Goal: Complete application form

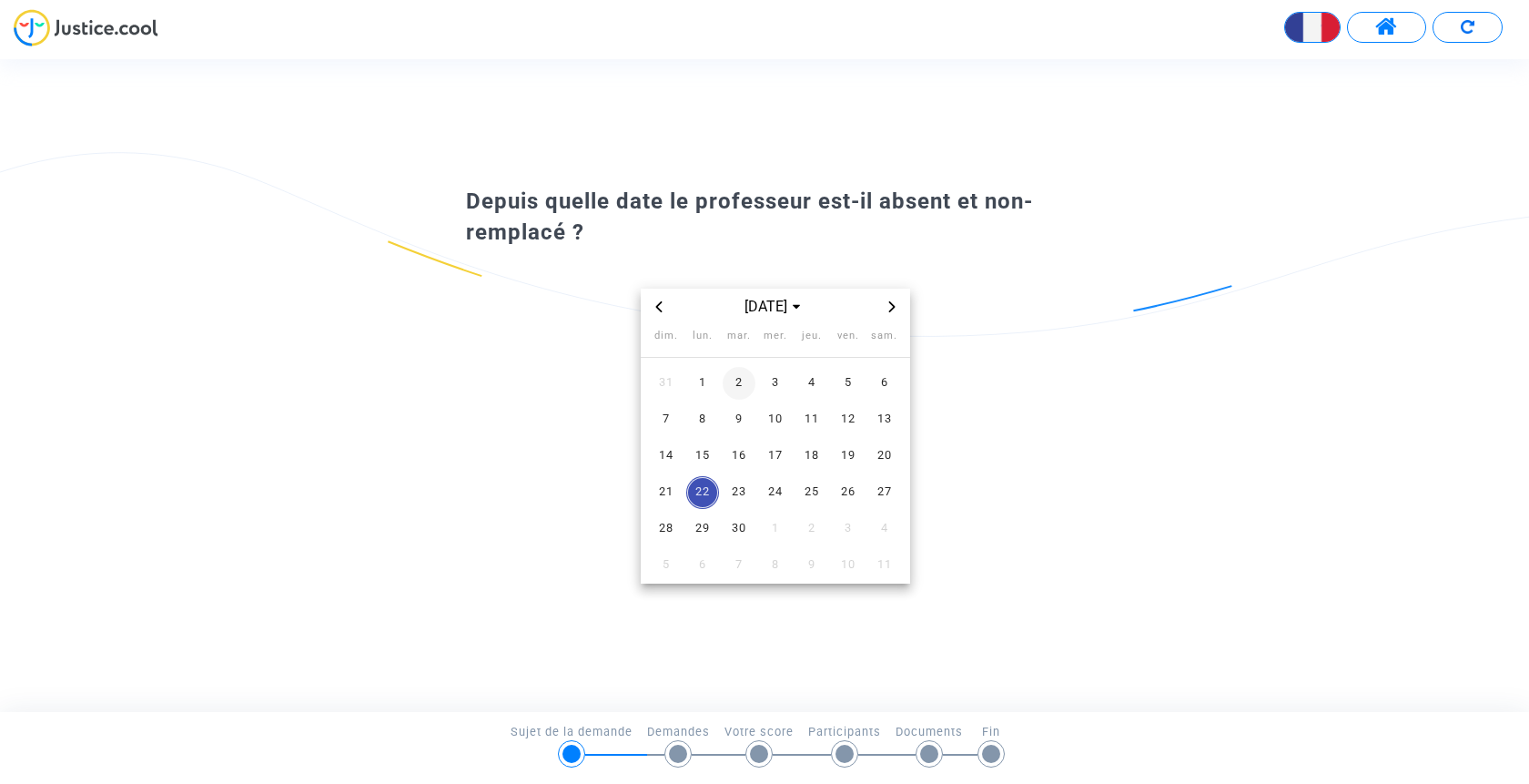
click at [745, 385] on span "2" at bounding box center [739, 383] width 32 height 32
click at [772, 386] on span "3" at bounding box center [775, 383] width 32 height 32
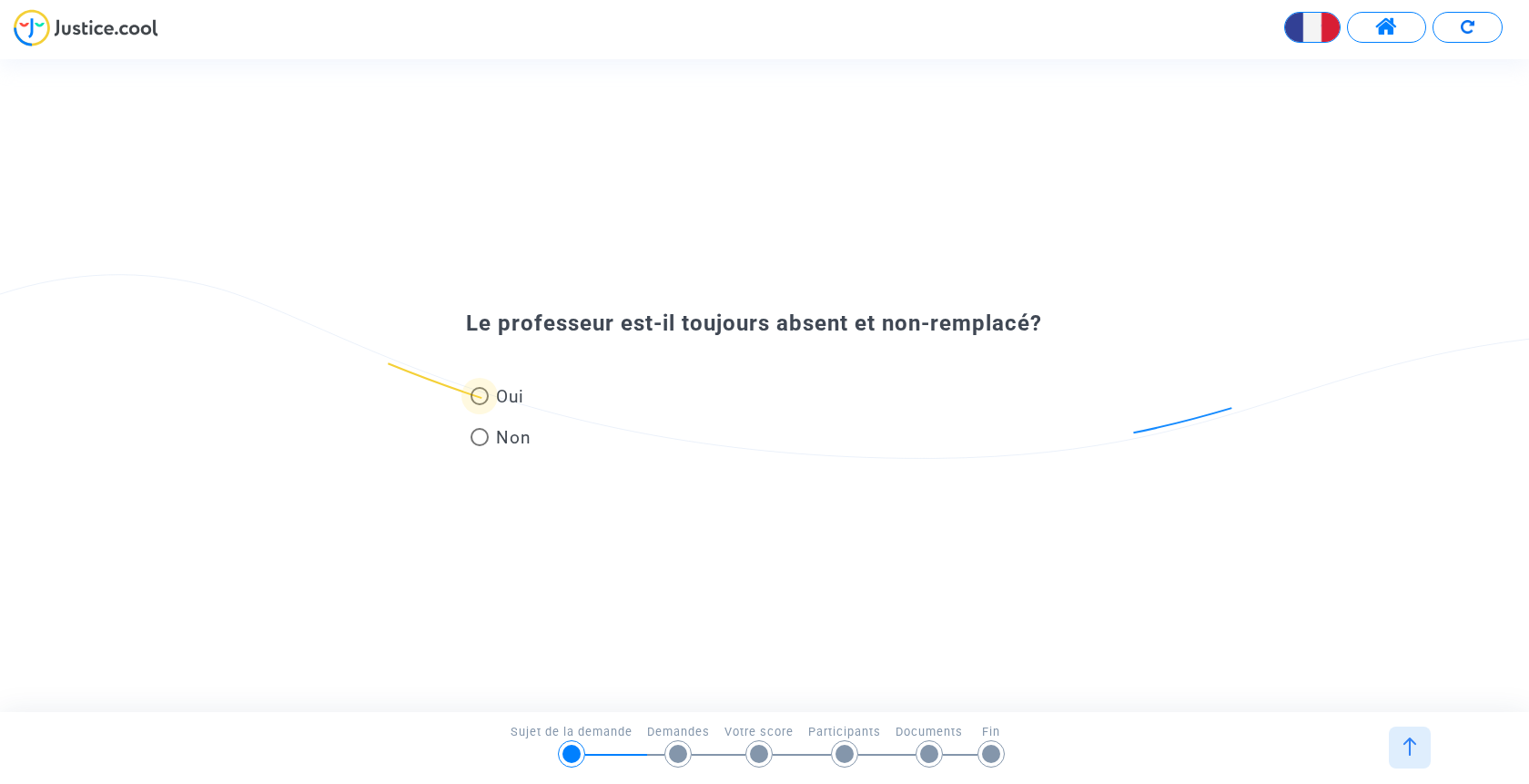
click at [485, 396] on span at bounding box center [480, 396] width 18 height 18
click at [480, 405] on input "Oui" at bounding box center [479, 405] width 1 height 1
radio input "true"
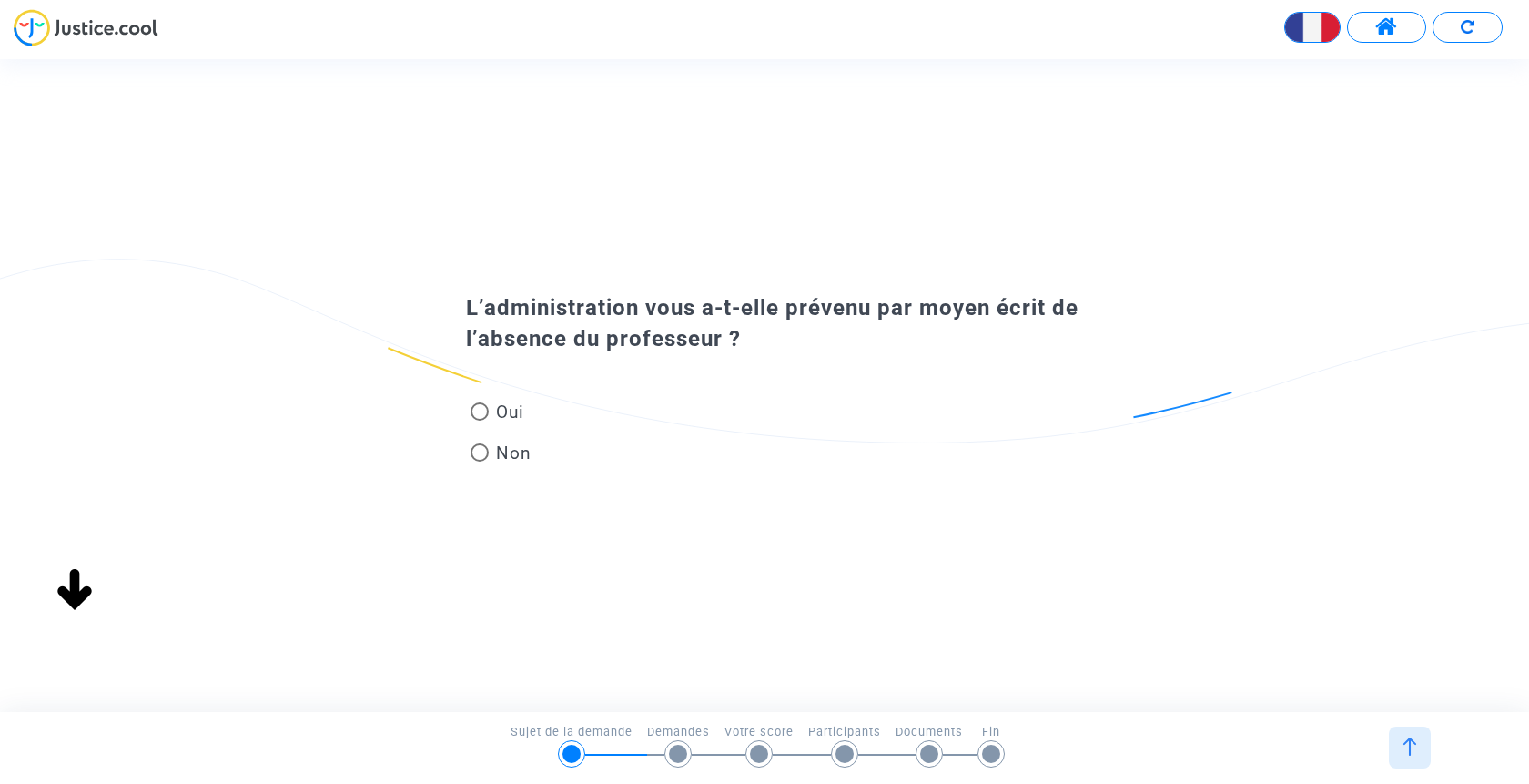
click at [480, 420] on span at bounding box center [480, 411] width 18 height 18
radio input "true"
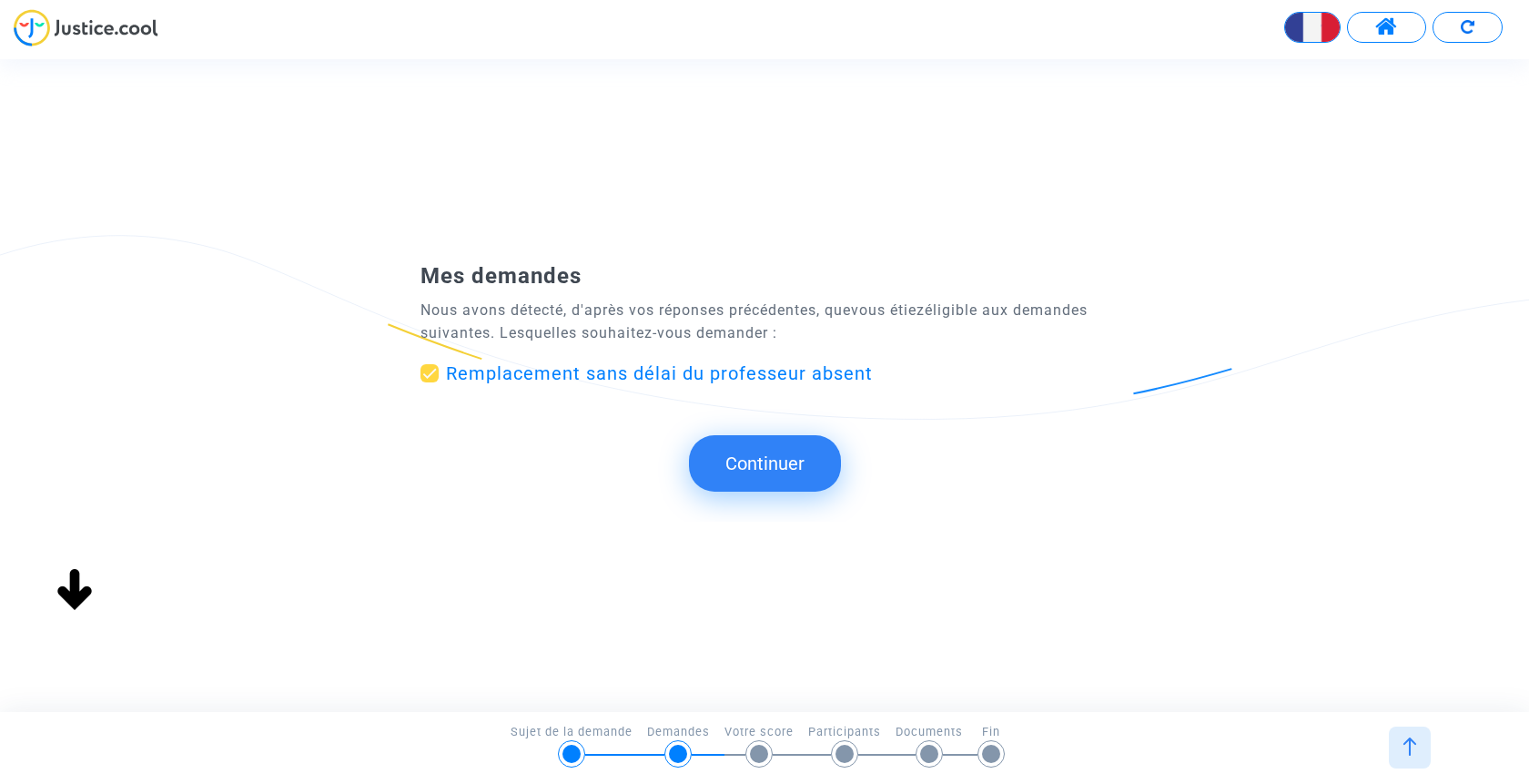
click at [779, 469] on button "Continuer" at bounding box center [765, 462] width 152 height 56
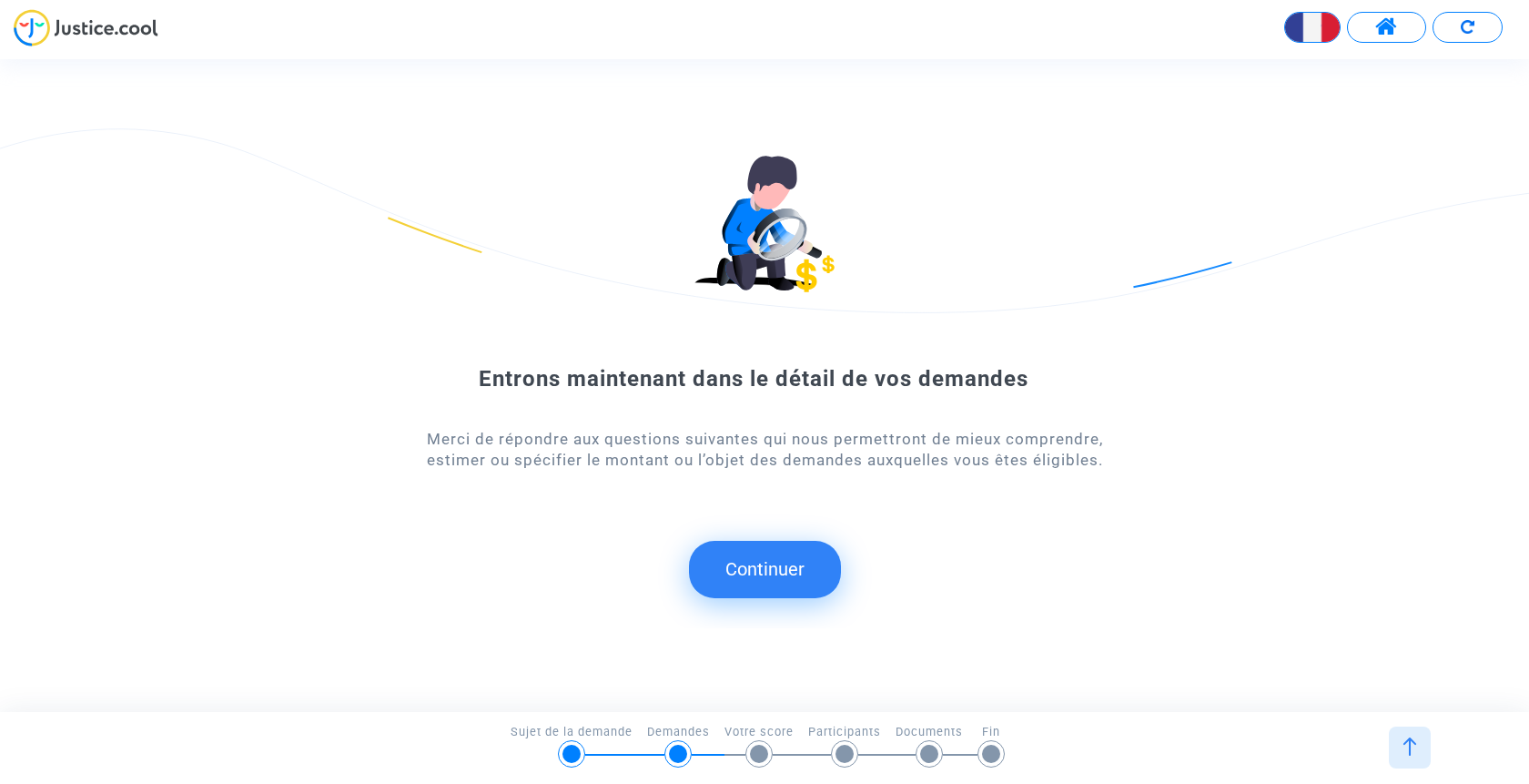
click at [784, 565] on button "Continuer" at bounding box center [765, 568] width 152 height 56
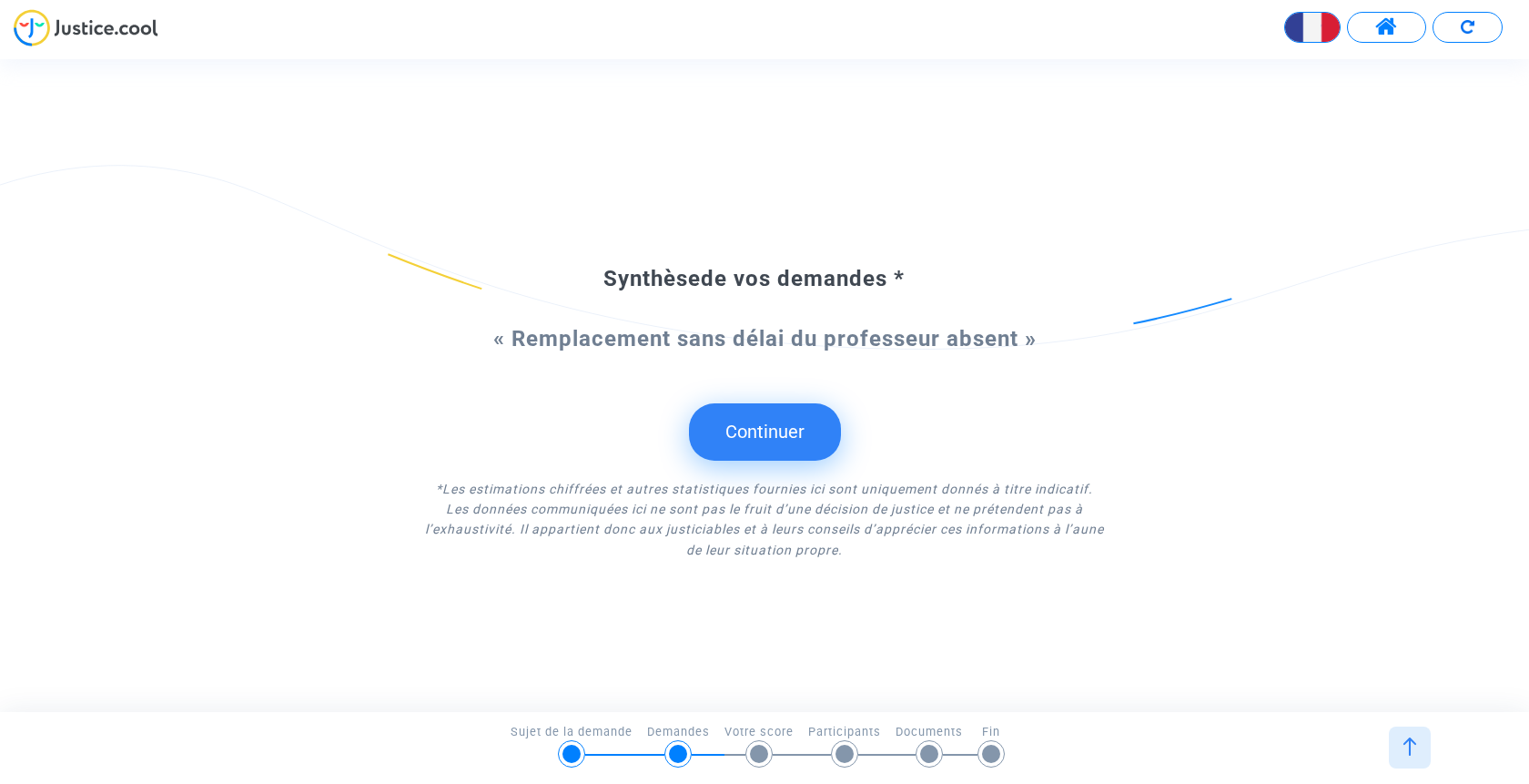
click at [767, 436] on button "Continuer" at bounding box center [765, 431] width 152 height 56
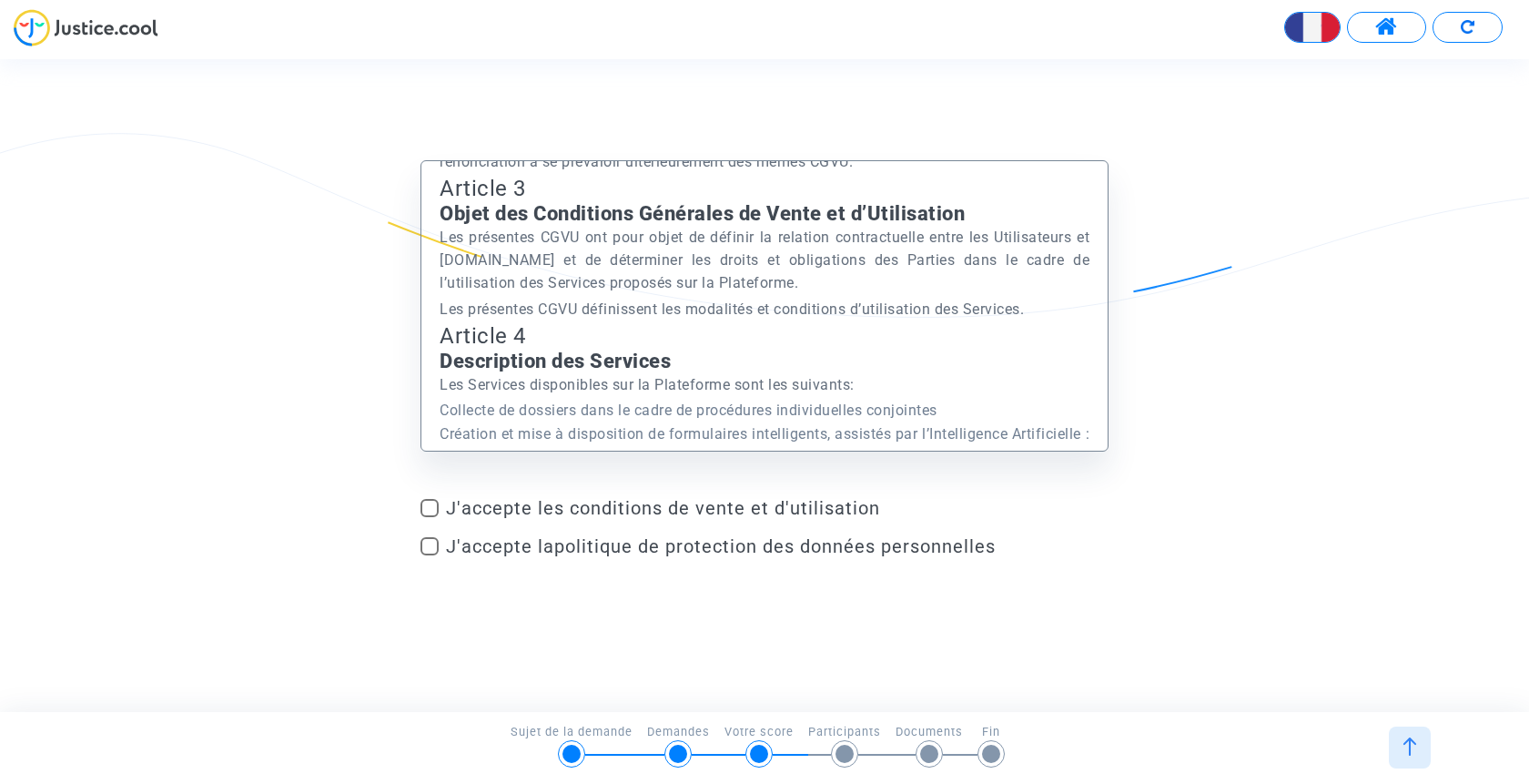
scroll to position [2180, 0]
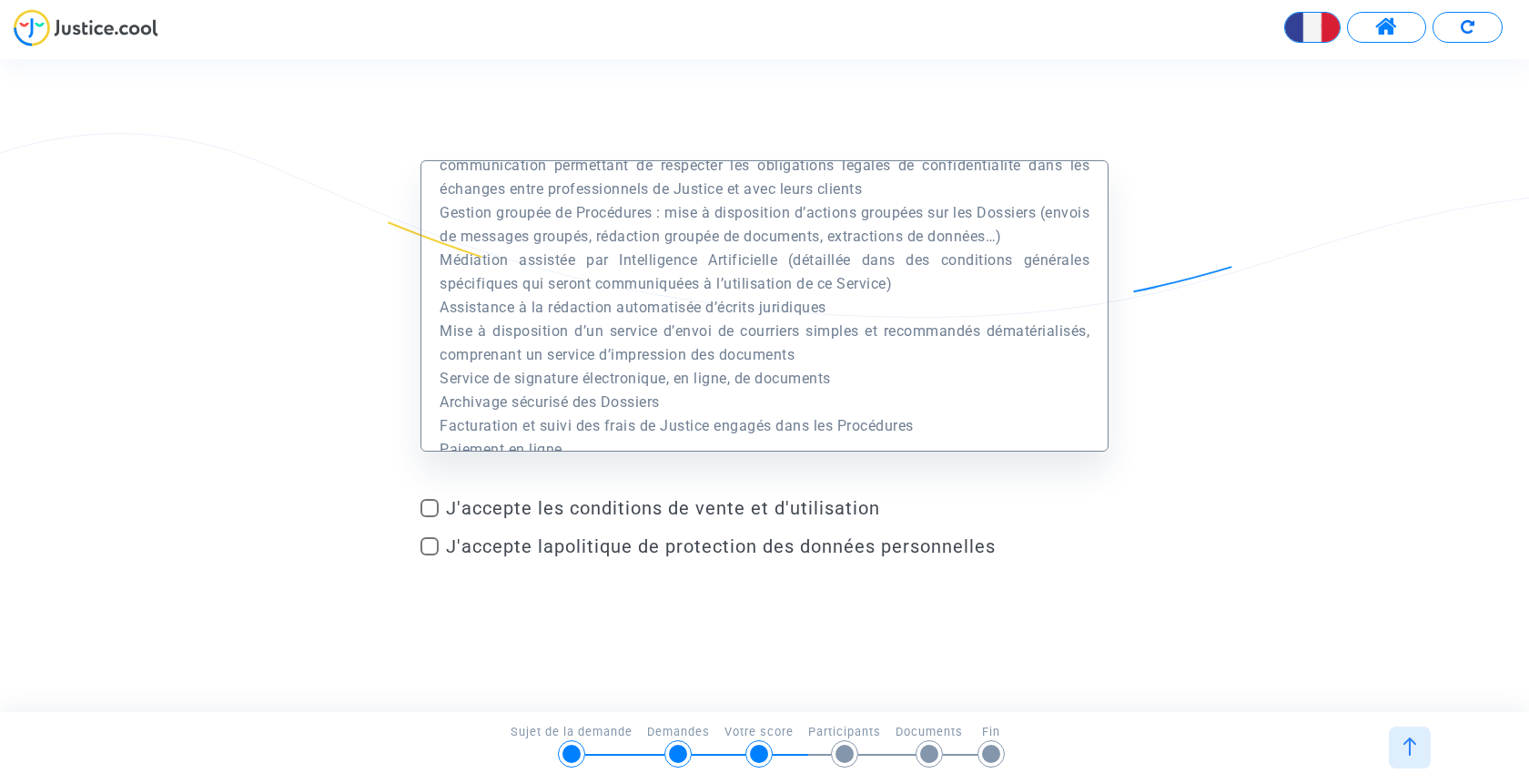
click at [423, 500] on span at bounding box center [429, 507] width 18 height 18
click at [429, 517] on input "J'accepte les conditions de vente et d'utilisation" at bounding box center [429, 517] width 1 height 1
checkbox input "true"
click at [441, 542] on label "J'accepte la politique de protection des données personnelles" at bounding box center [764, 546] width 688 height 22
click at [430, 556] on input "J'accepte la politique de protection des données personnelles" at bounding box center [429, 556] width 1 height 1
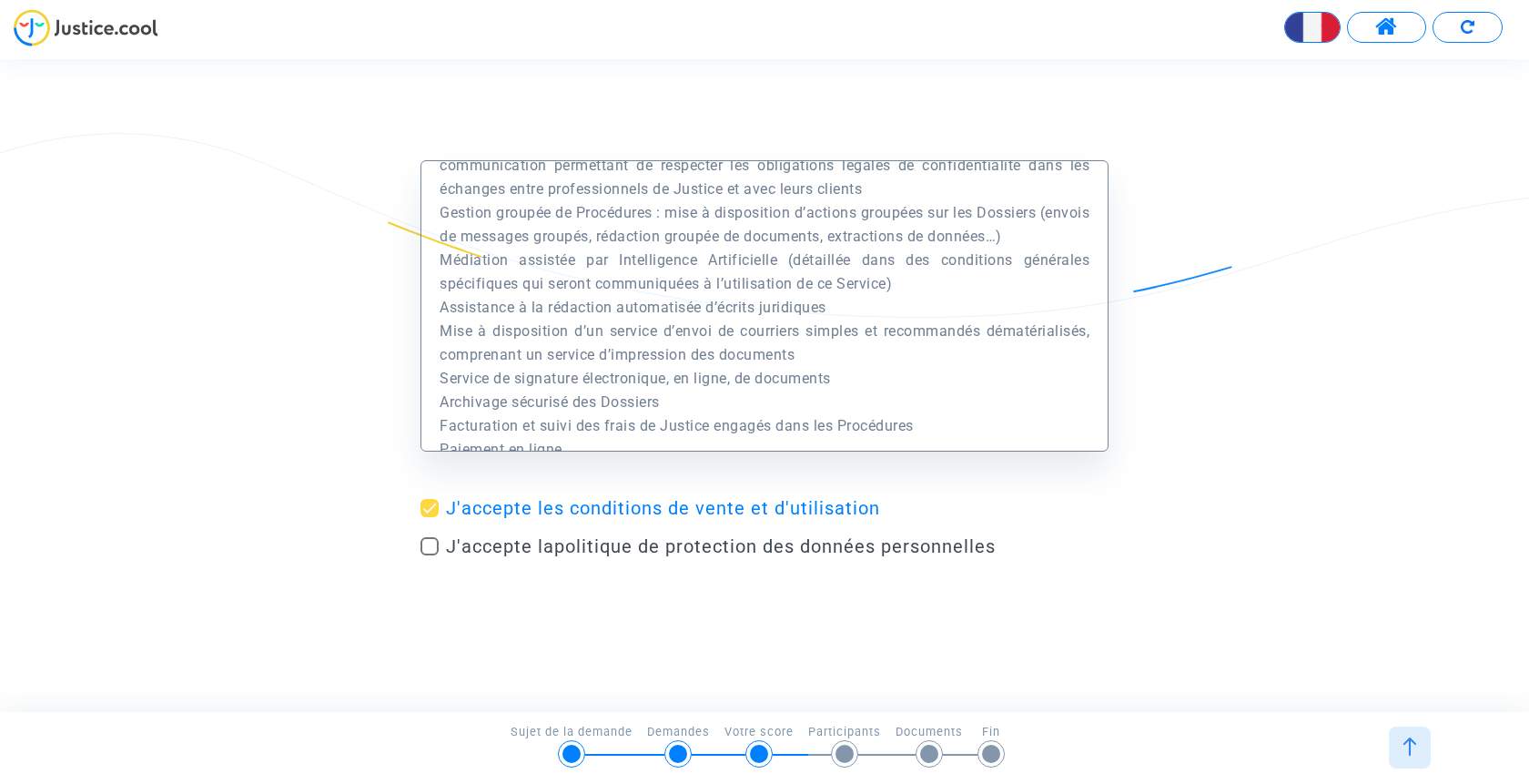
checkbox input "true"
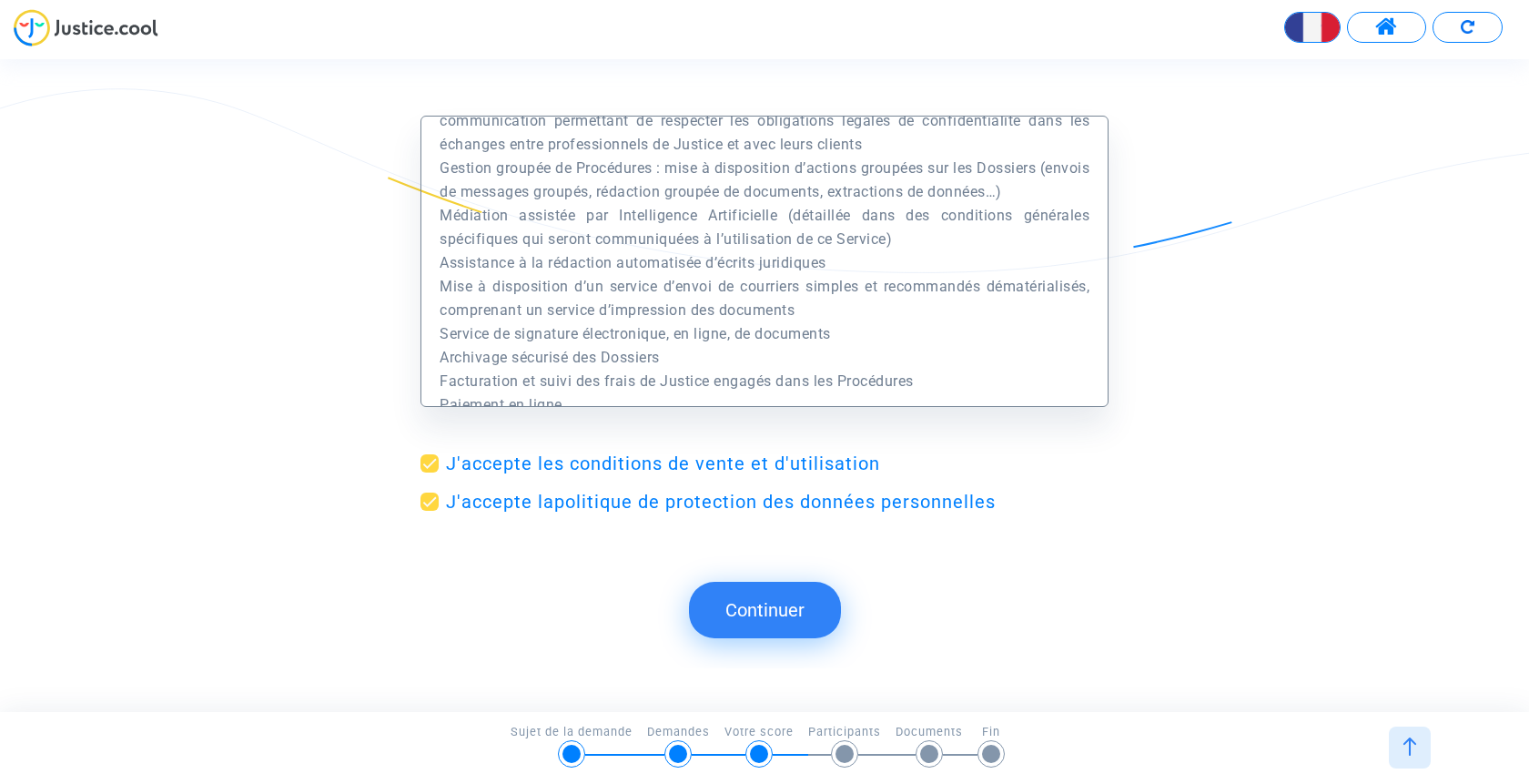
click at [801, 598] on button "Continuer" at bounding box center [765, 609] width 152 height 56
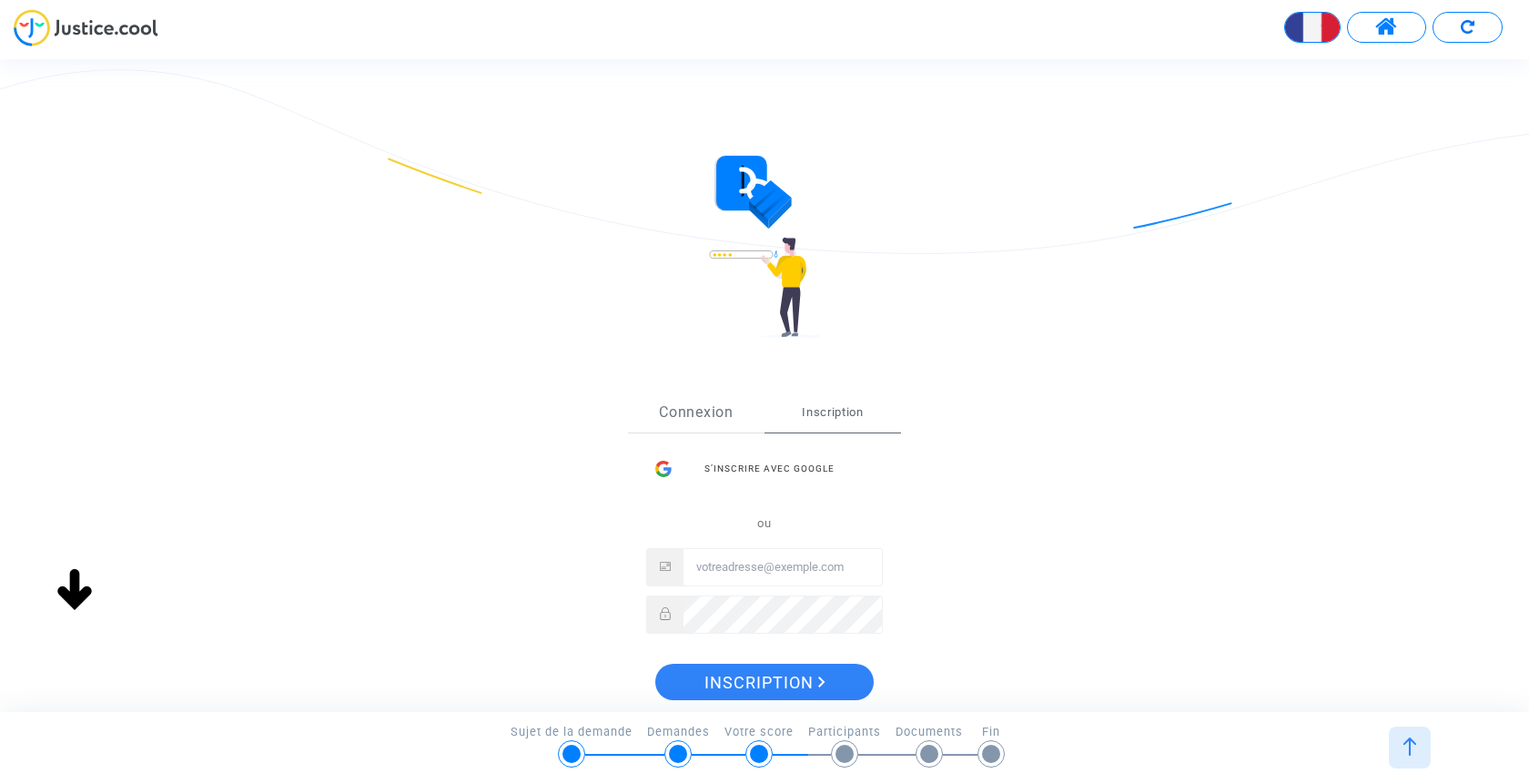
click at [715, 412] on link "Connexion" at bounding box center [696, 412] width 137 height 40
click at [744, 564] on input "Email" at bounding box center [783, 567] width 199 height 36
type input "[EMAIL_ADDRESS][PERSON_NAME][DOMAIN_NAME]"
click at [656, 703] on button "Connexion" at bounding box center [765, 721] width 219 height 36
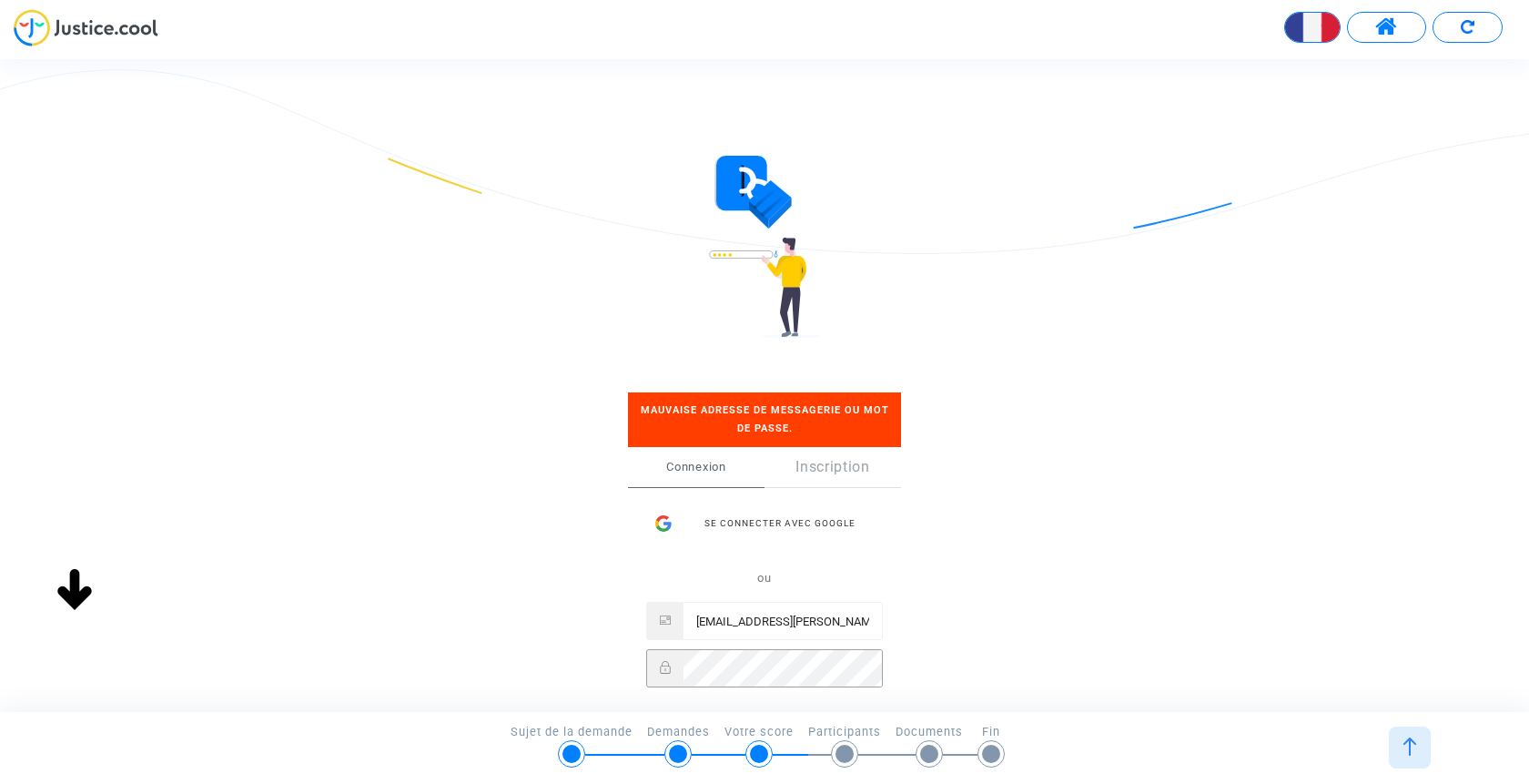
click at [656, 757] on button "Connexion" at bounding box center [765, 775] width 219 height 36
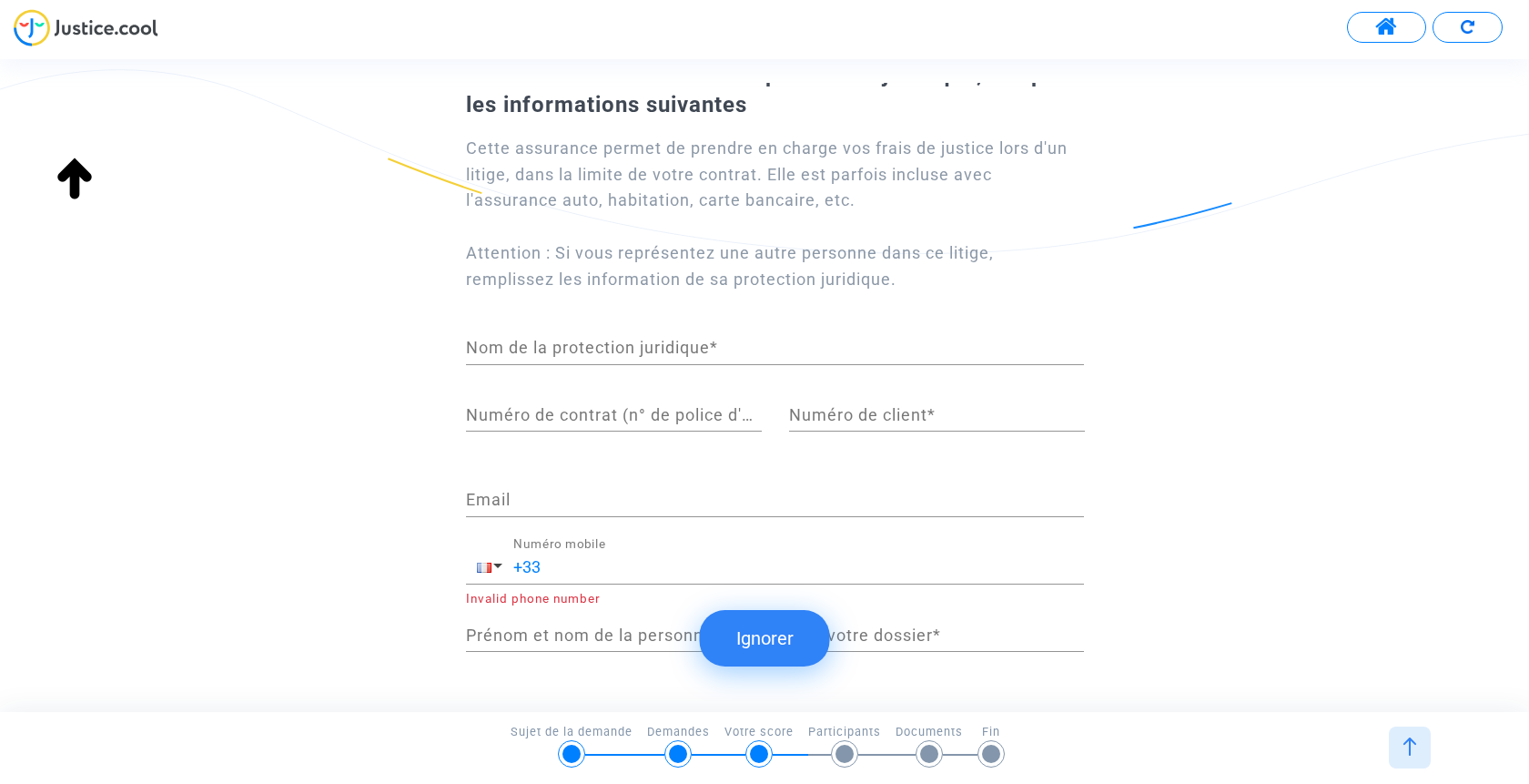
scroll to position [177, 0]
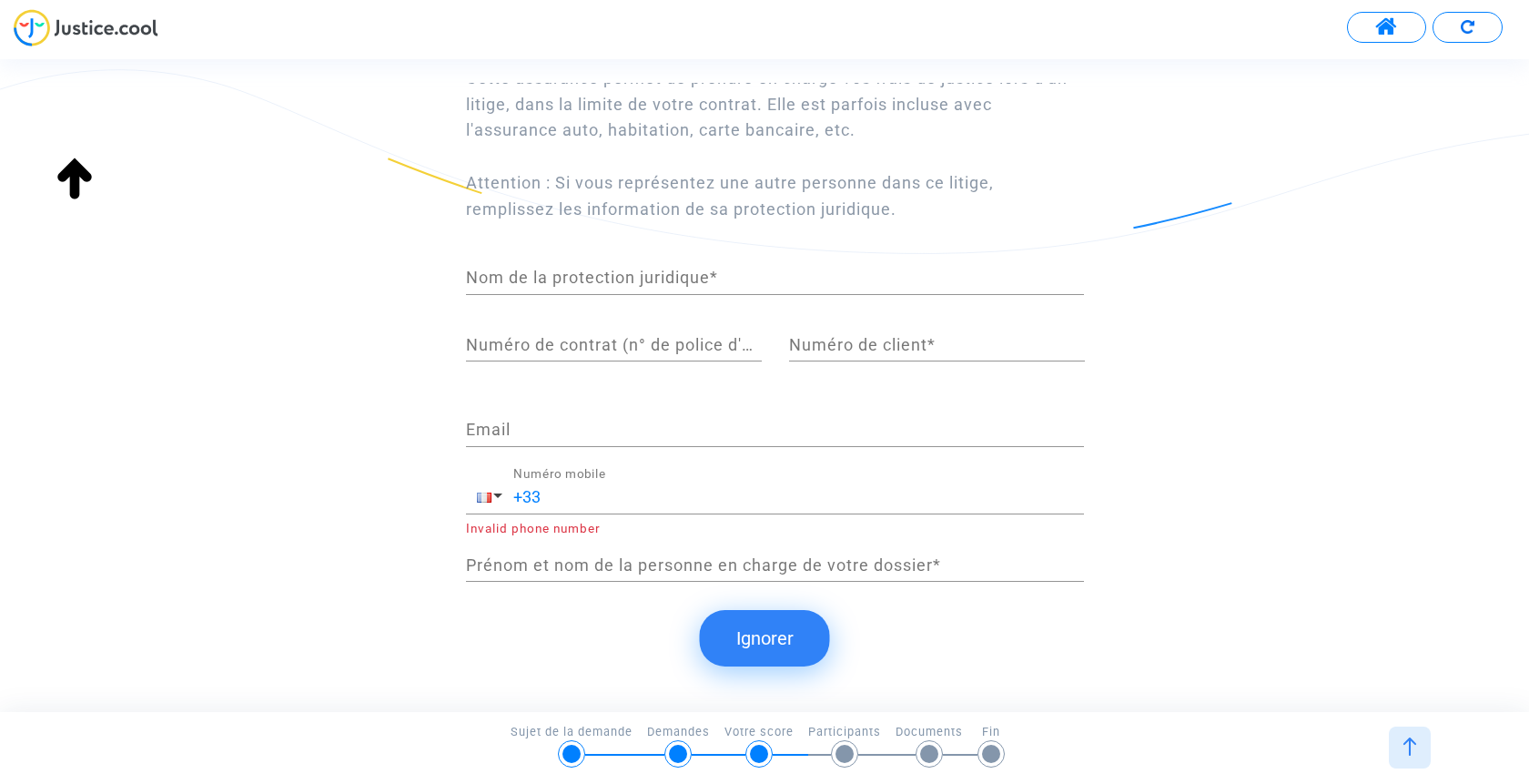
click at [762, 651] on button "Ignorer" at bounding box center [765, 637] width 130 height 56
click at [759, 635] on button "Ignorer" at bounding box center [765, 637] width 130 height 56
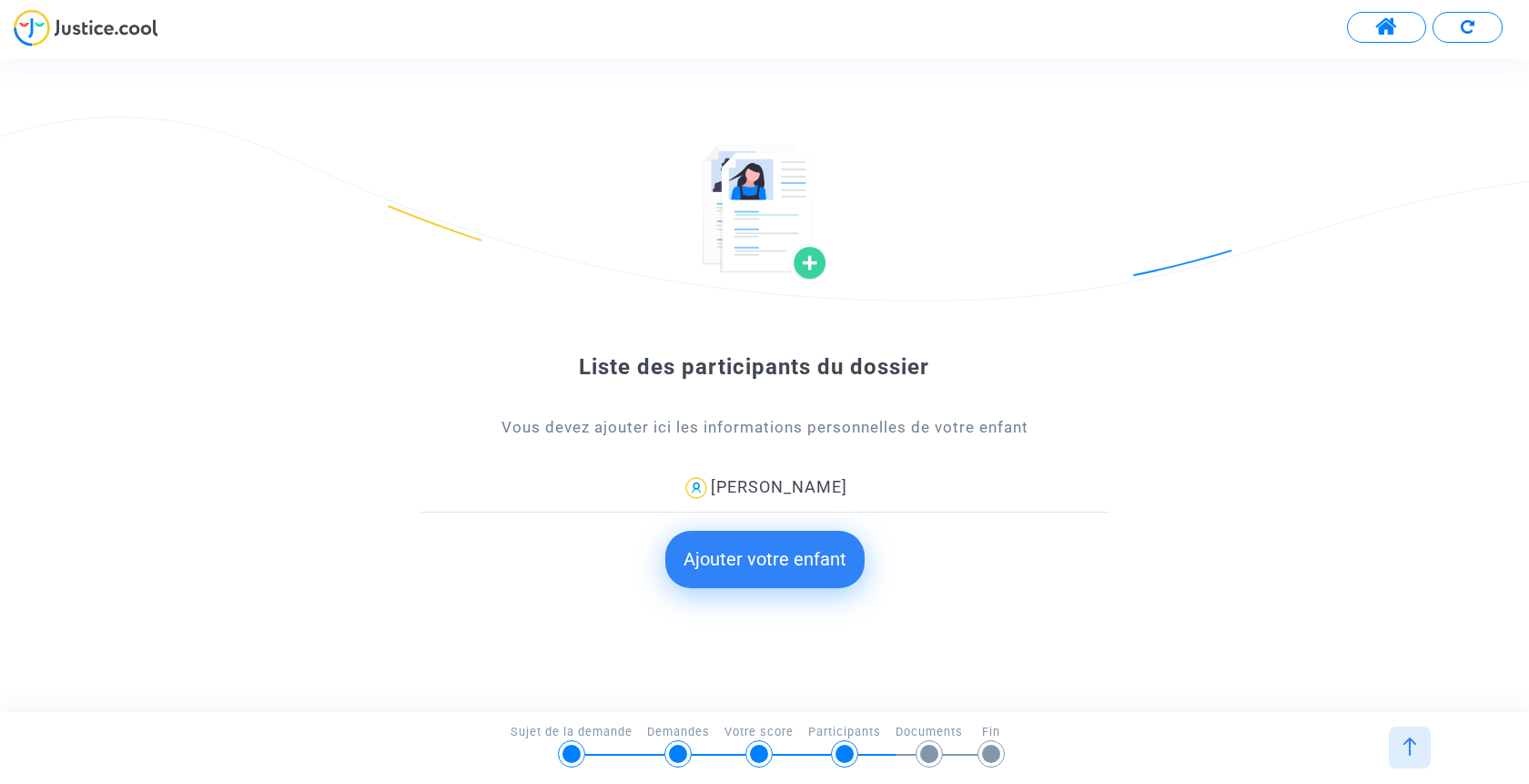
click at [752, 569] on button "Ajouter votre enfant" at bounding box center [765, 559] width 200 height 56
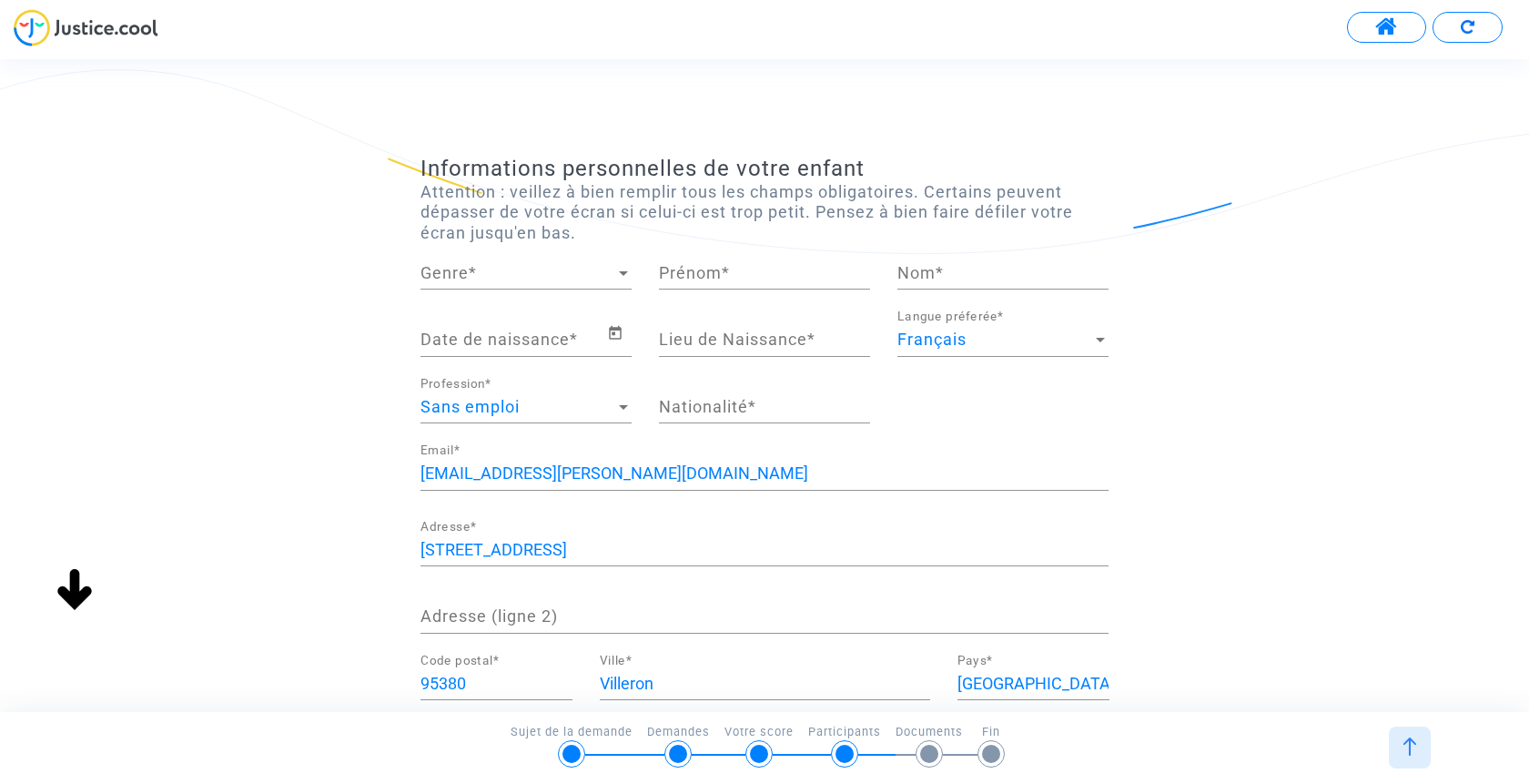
click at [581, 272] on span "Genre" at bounding box center [518, 272] width 195 height 18
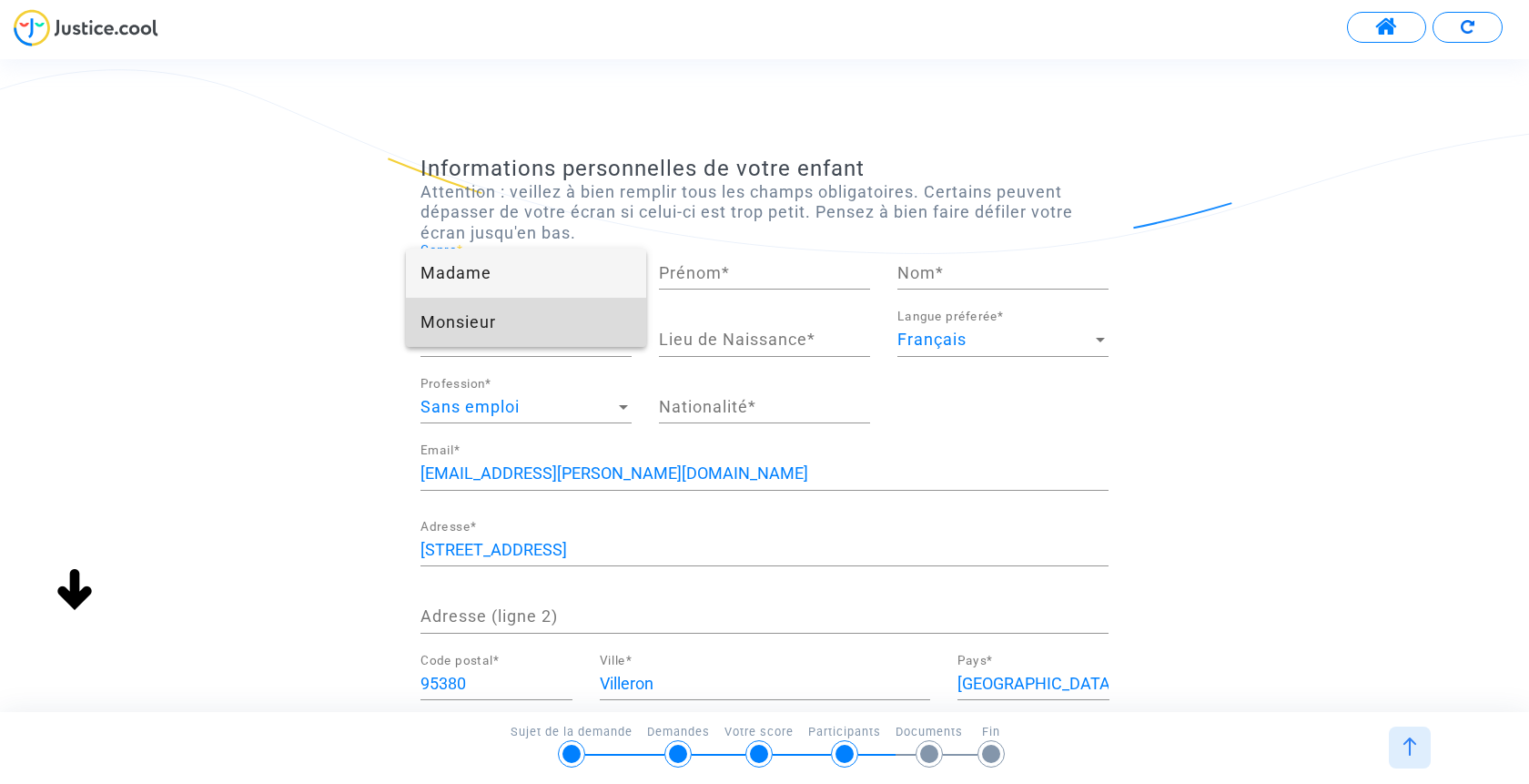
click at [525, 326] on span "Monsieur" at bounding box center [526, 323] width 211 height 49
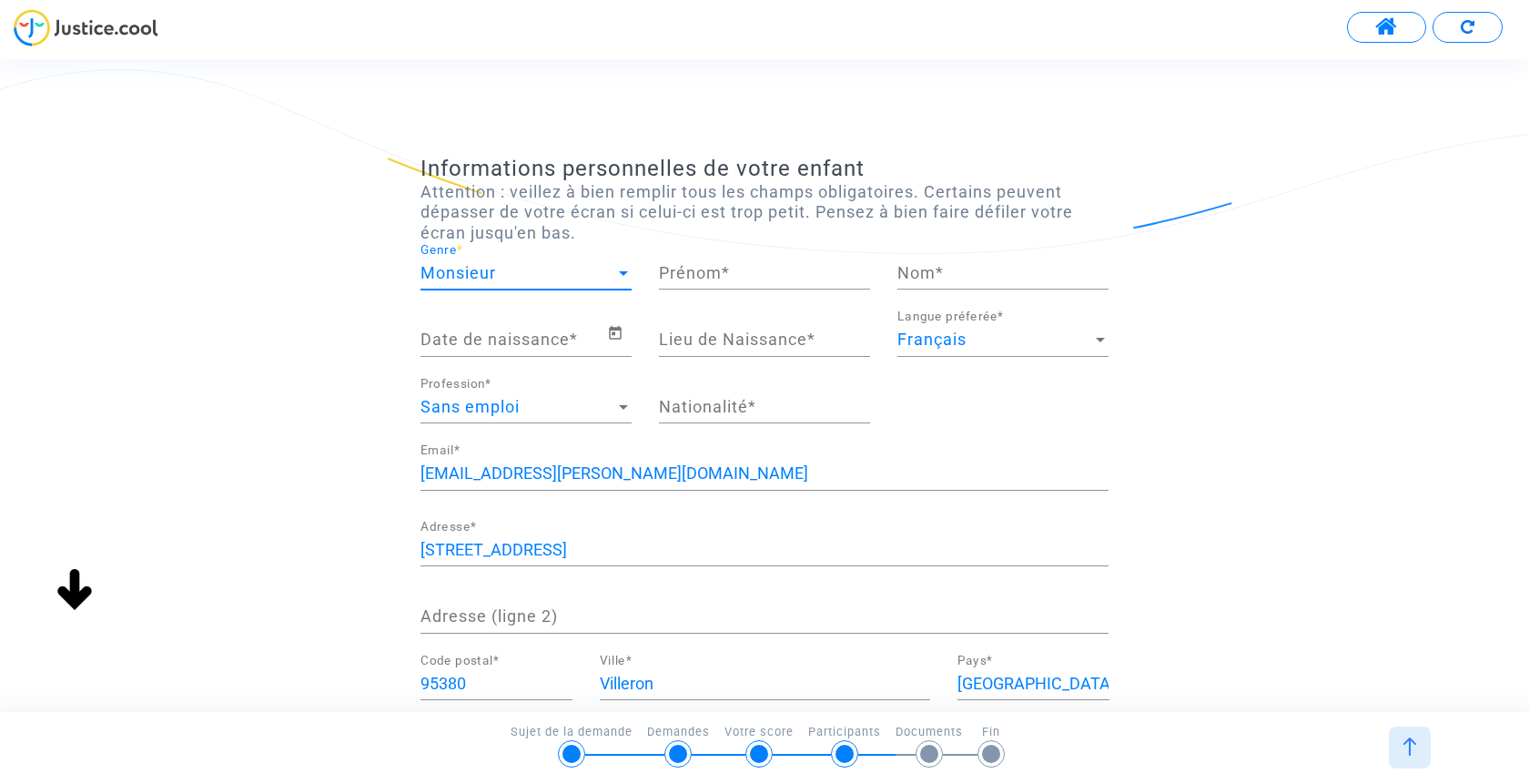
click at [754, 269] on input "Prénom *" at bounding box center [765, 272] width 211 height 18
type input "adam"
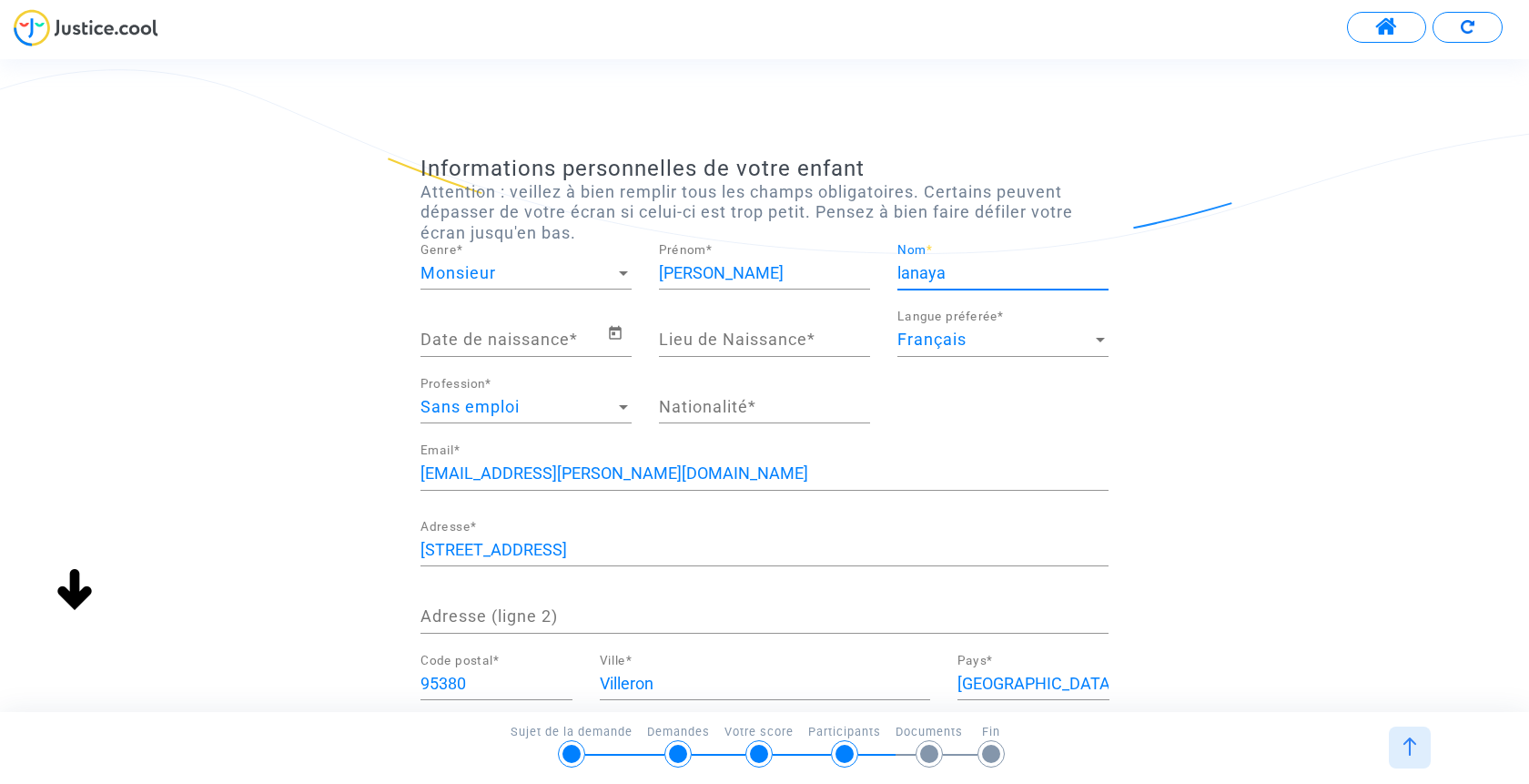
type input "lanaya"
click at [530, 320] on div "Date de naissance *" at bounding box center [514, 333] width 186 height 47
click at [531, 347] on input "Date de naissance *" at bounding box center [514, 339] width 186 height 18
drag, startPoint x: 639, startPoint y: 338, endPoint x: 625, endPoint y: 338, distance: 14.0
click at [630, 340] on div "Date de naissance *" at bounding box center [526, 343] width 239 height 68
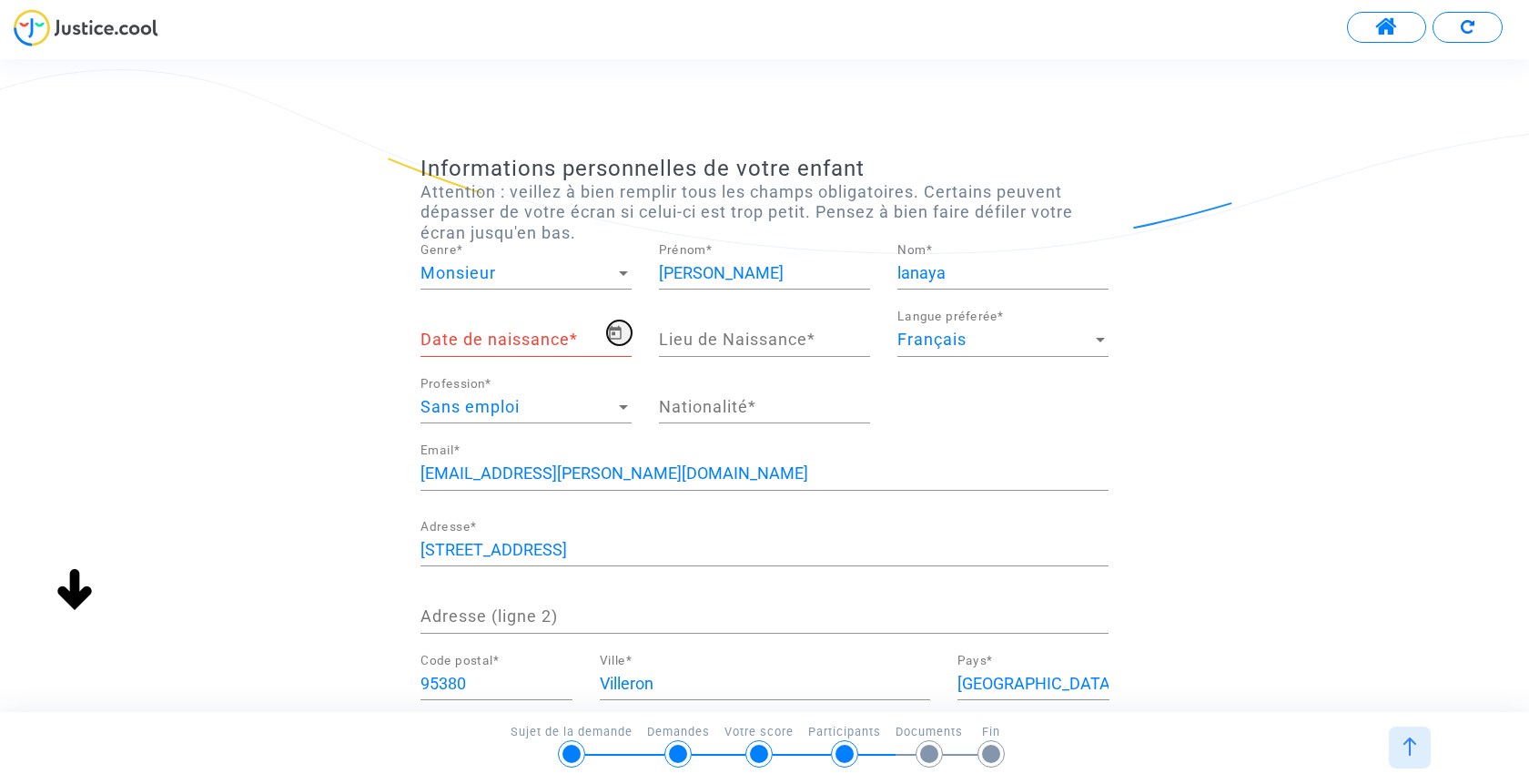
click at [621, 337] on icon "Open calendar" at bounding box center [615, 333] width 12 height 13
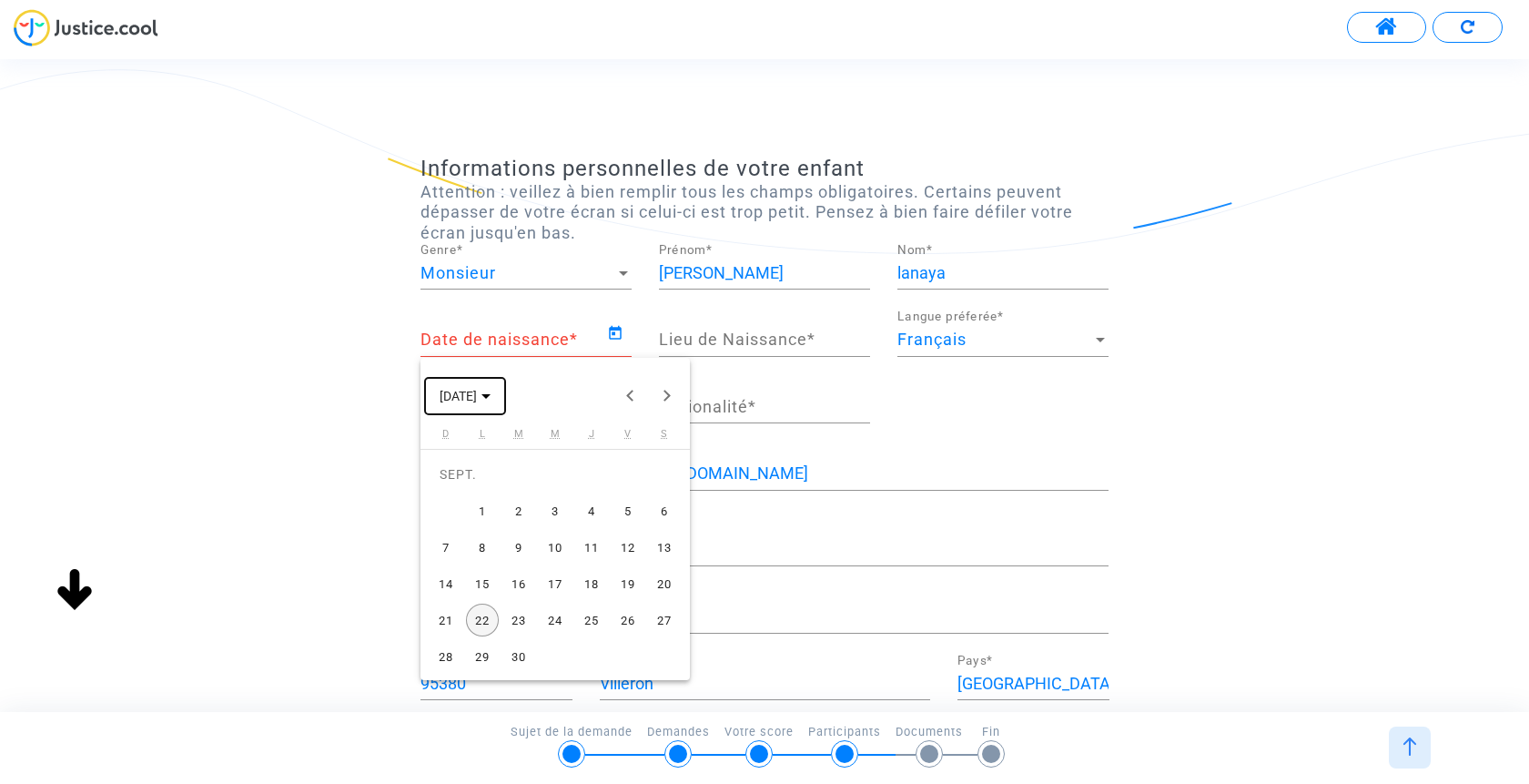
click at [491, 396] on polygon "Choose month and year" at bounding box center [486, 396] width 10 height 5
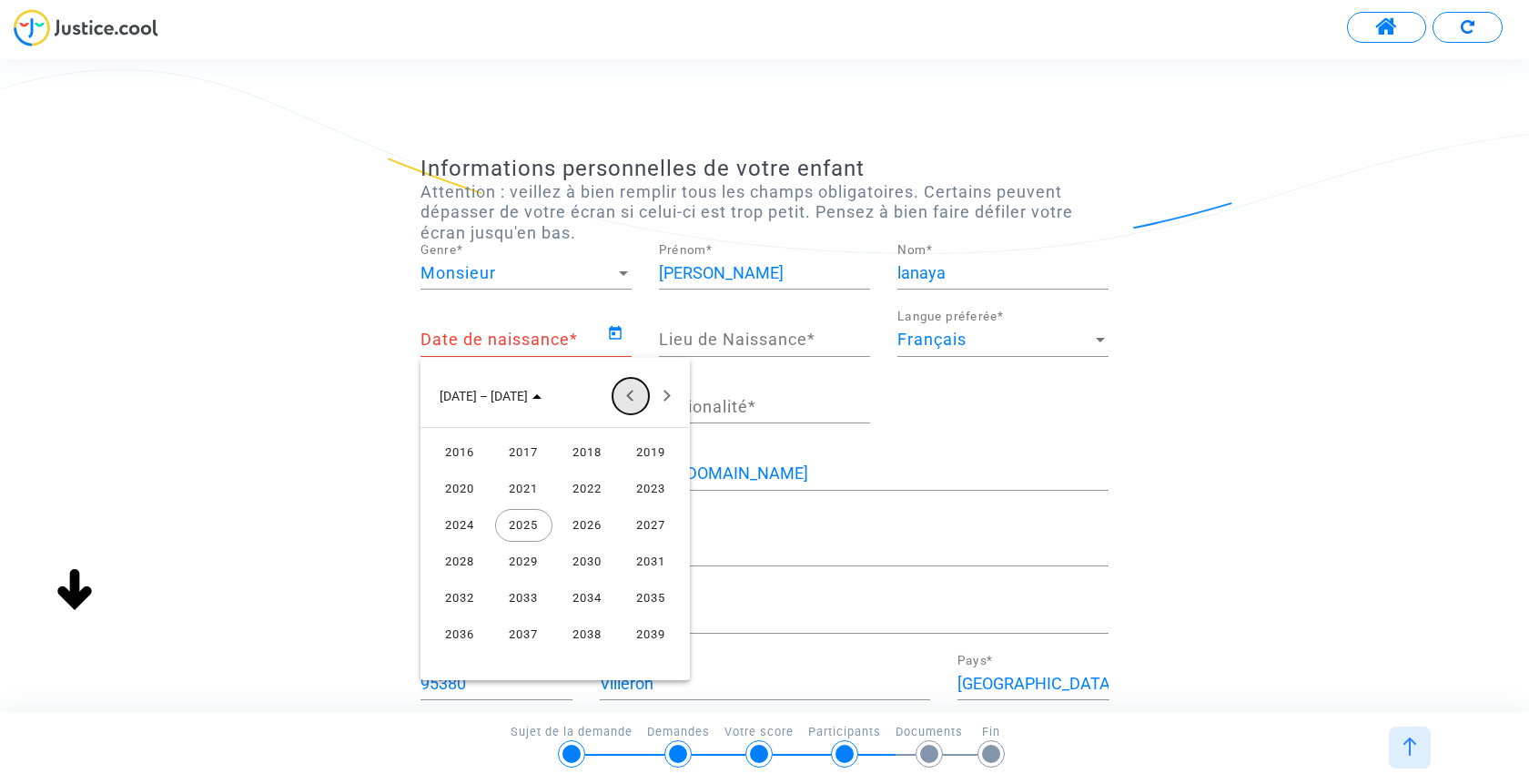
click at [633, 402] on button "Previous 24 years" at bounding box center [631, 396] width 36 height 36
click at [590, 632] on div "2014" at bounding box center [587, 635] width 57 height 32
click at [593, 524] on div "JUIL." at bounding box center [587, 525] width 57 height 32
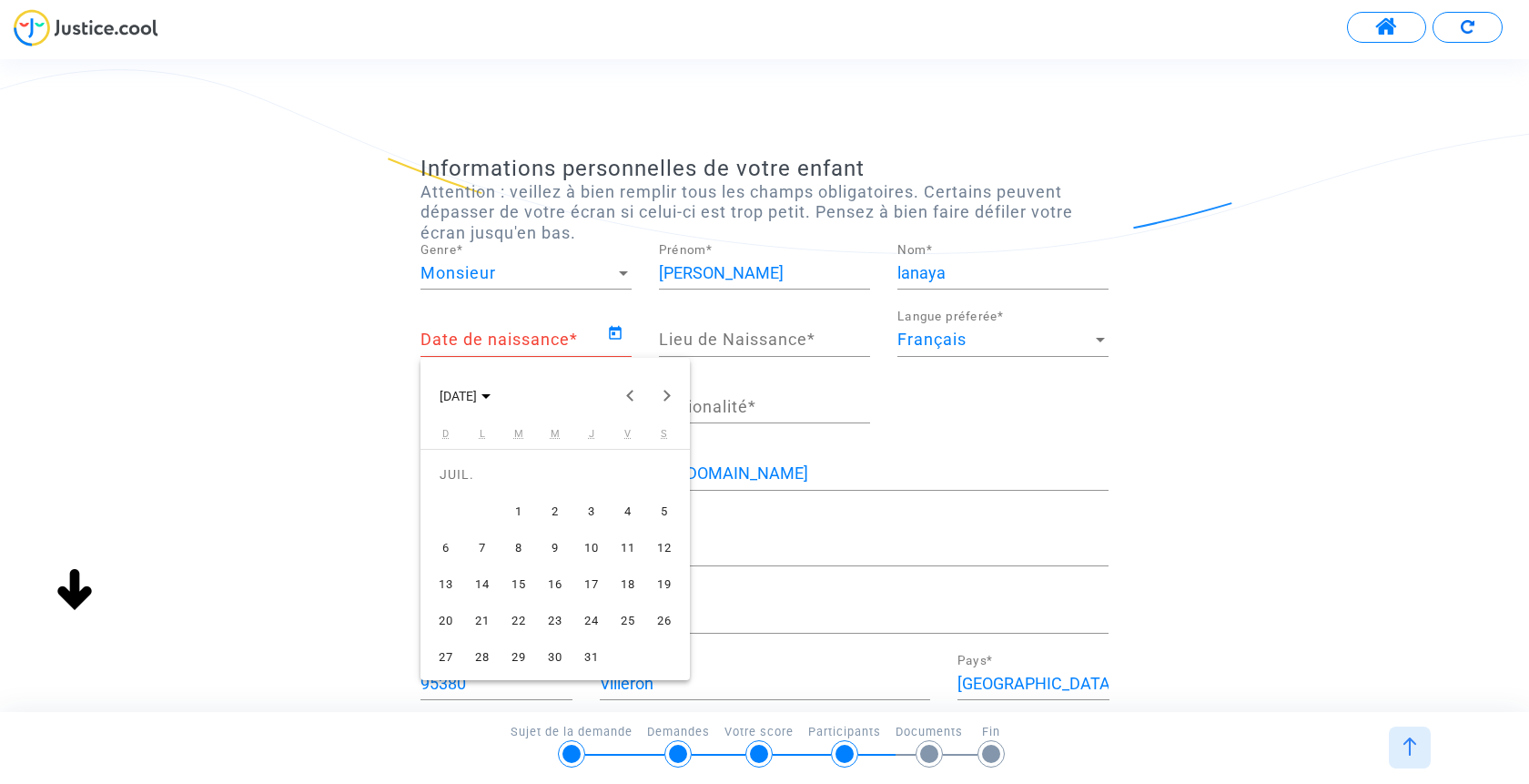
click at [551, 583] on div "16" at bounding box center [555, 583] width 32 height 32
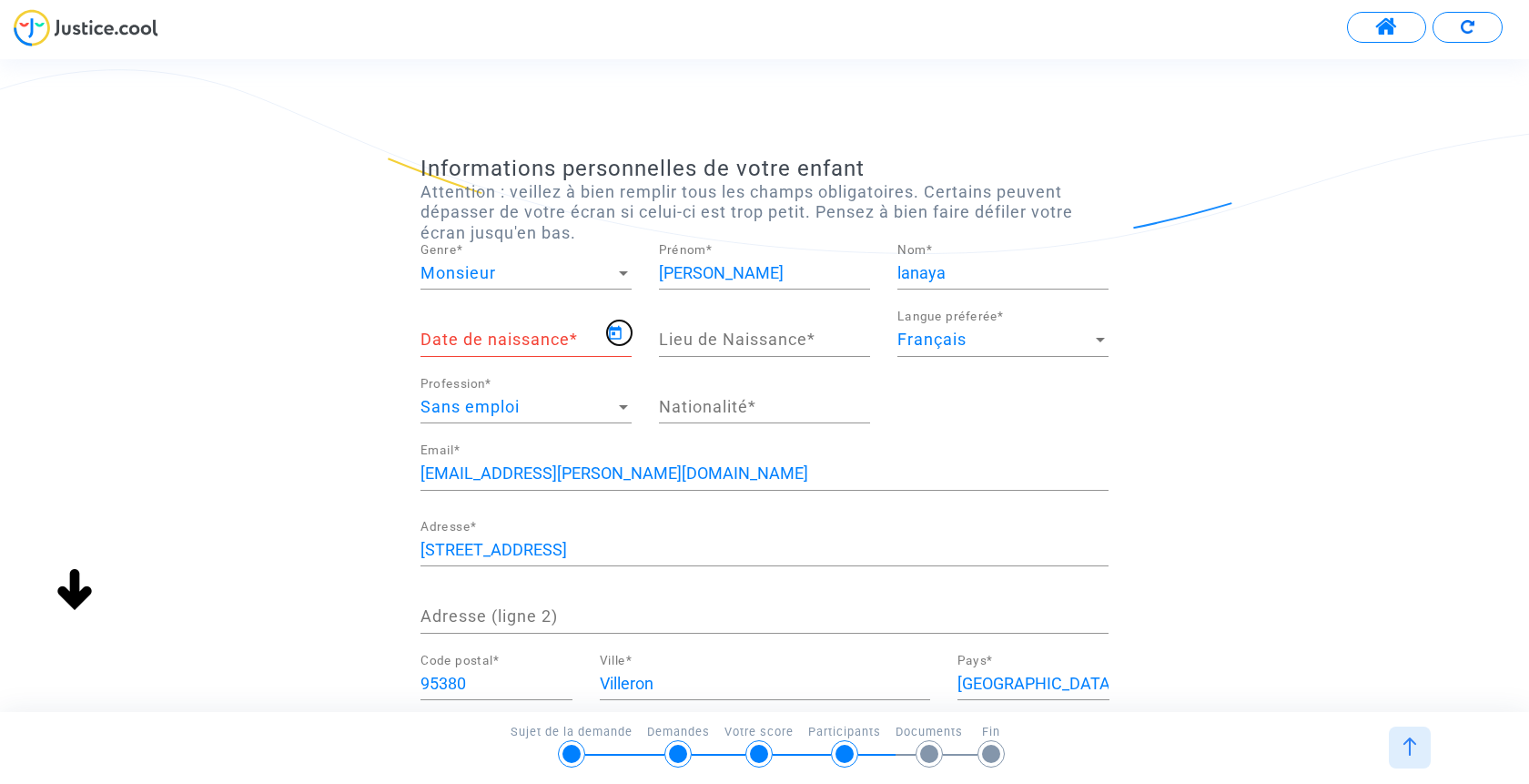
type input "16/07/2014"
click at [740, 327] on div "Lieu de Naissance *" at bounding box center [765, 333] width 211 height 47
type input "1"
type input "senlis"
click at [715, 407] on input "Nationalité *" at bounding box center [765, 406] width 211 height 18
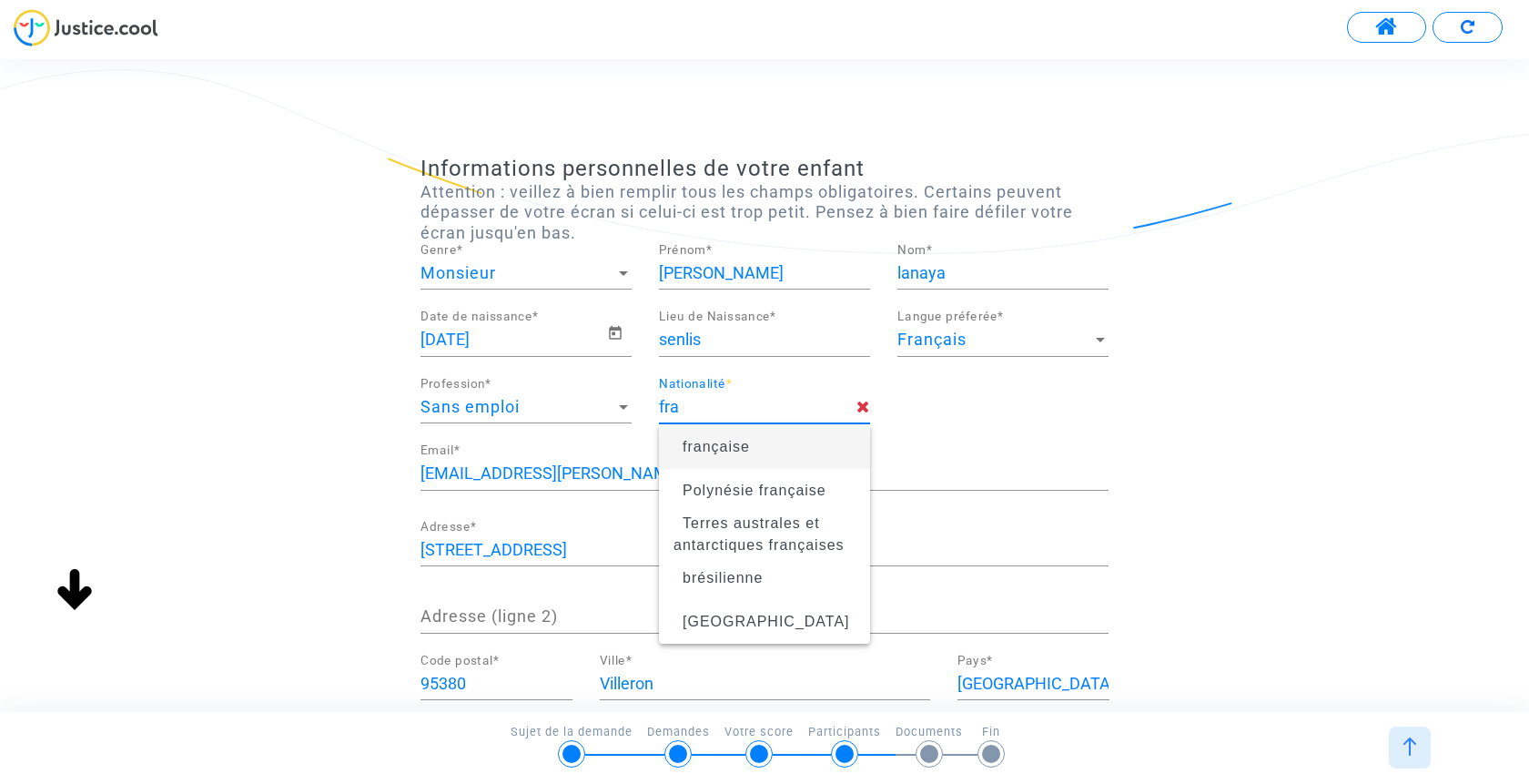
click at [749, 439] on span "française" at bounding box center [764, 447] width 182 height 51
type input "française"
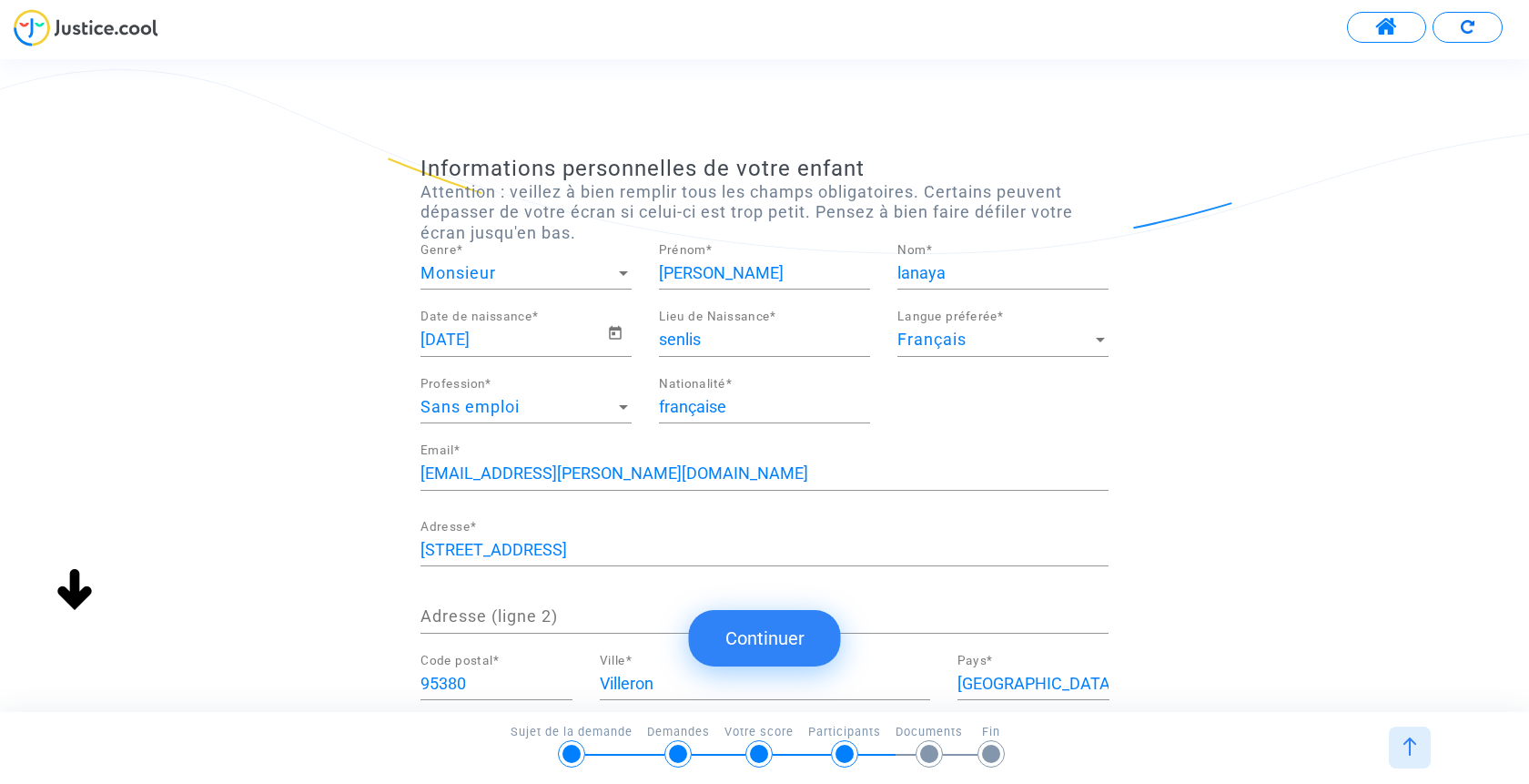
scroll to position [104, 0]
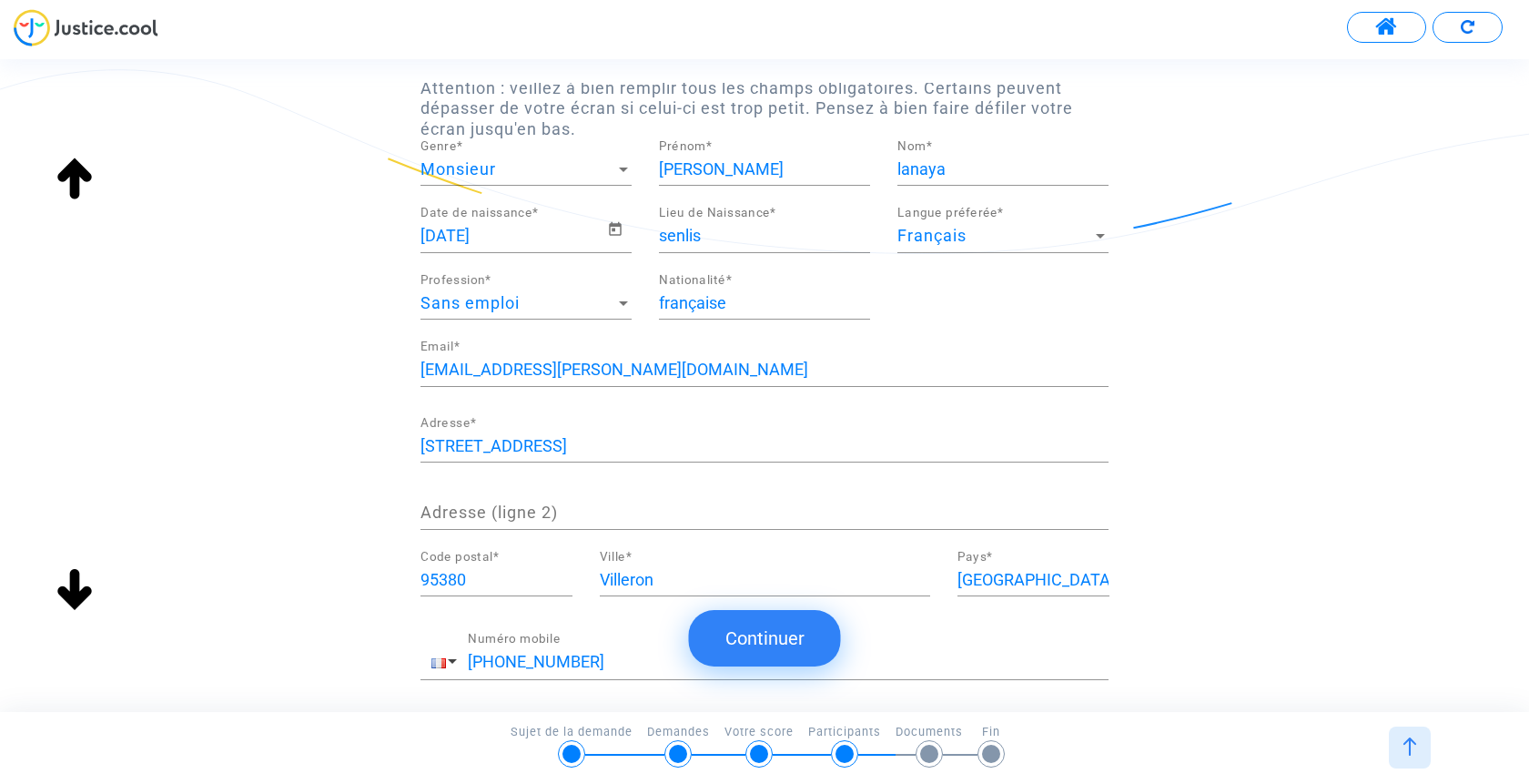
click at [784, 635] on button "Continuer" at bounding box center [765, 637] width 152 height 56
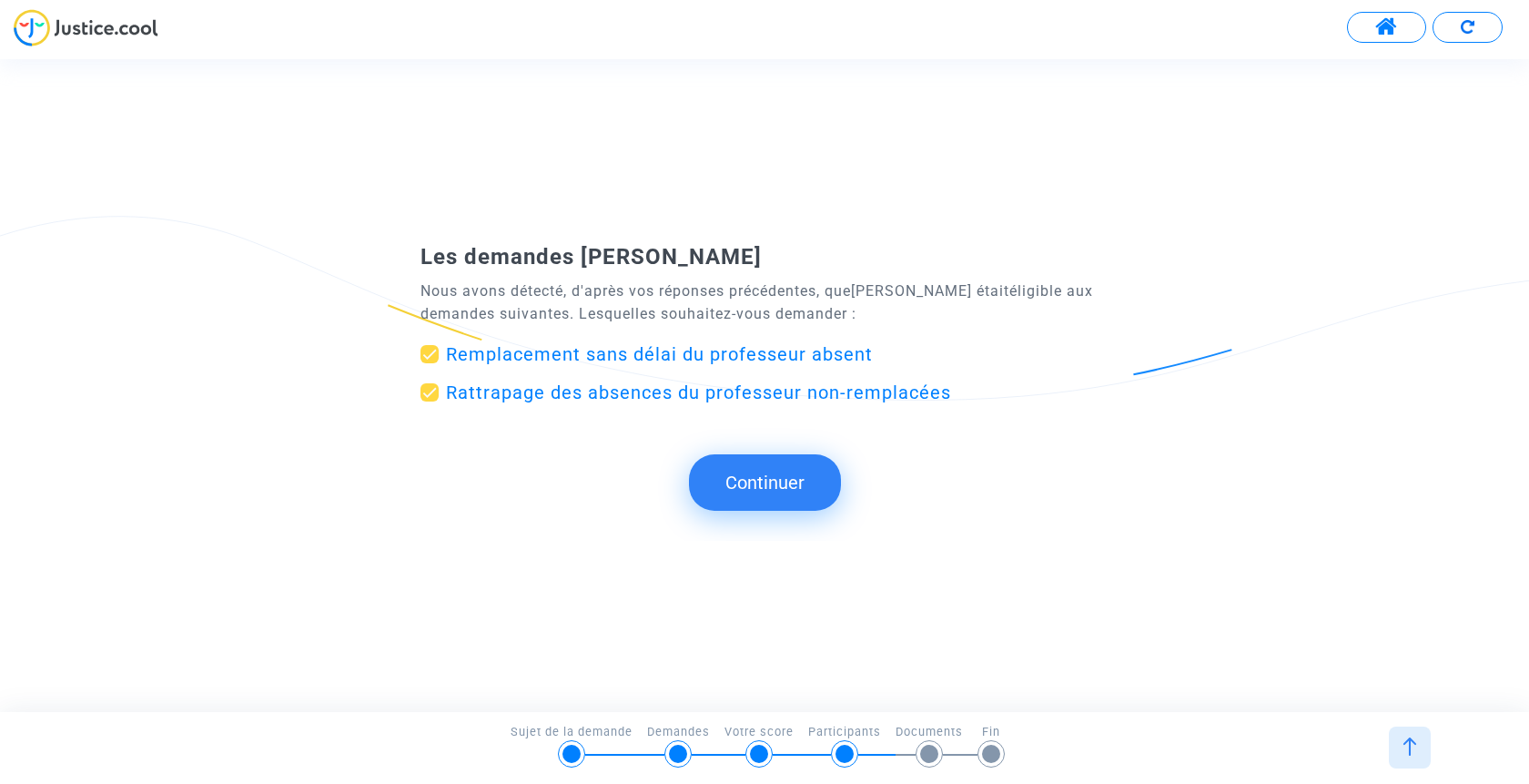
click at [786, 482] on button "Continuer" at bounding box center [765, 481] width 152 height 56
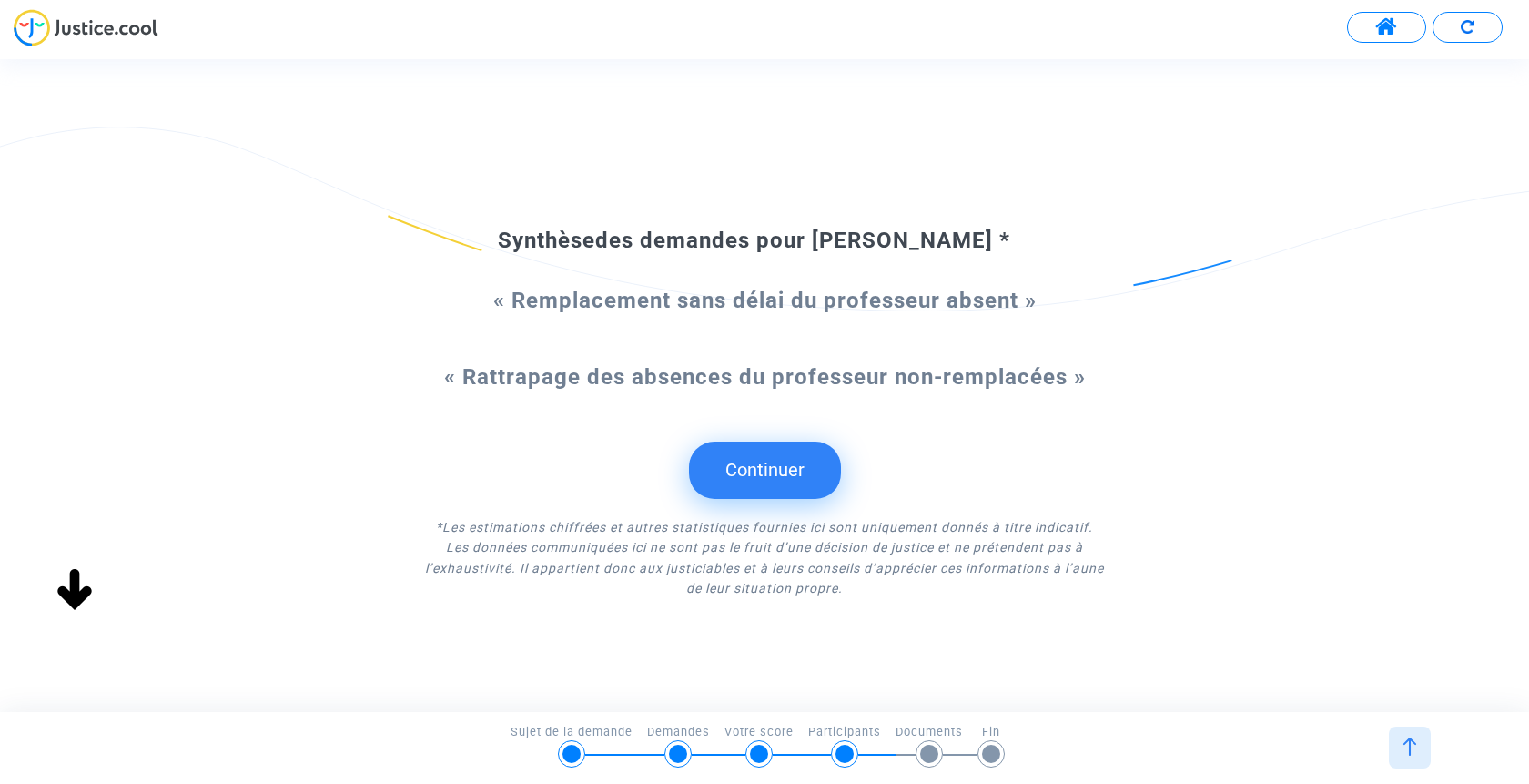
click at [786, 482] on button "Continuer" at bounding box center [765, 469] width 152 height 56
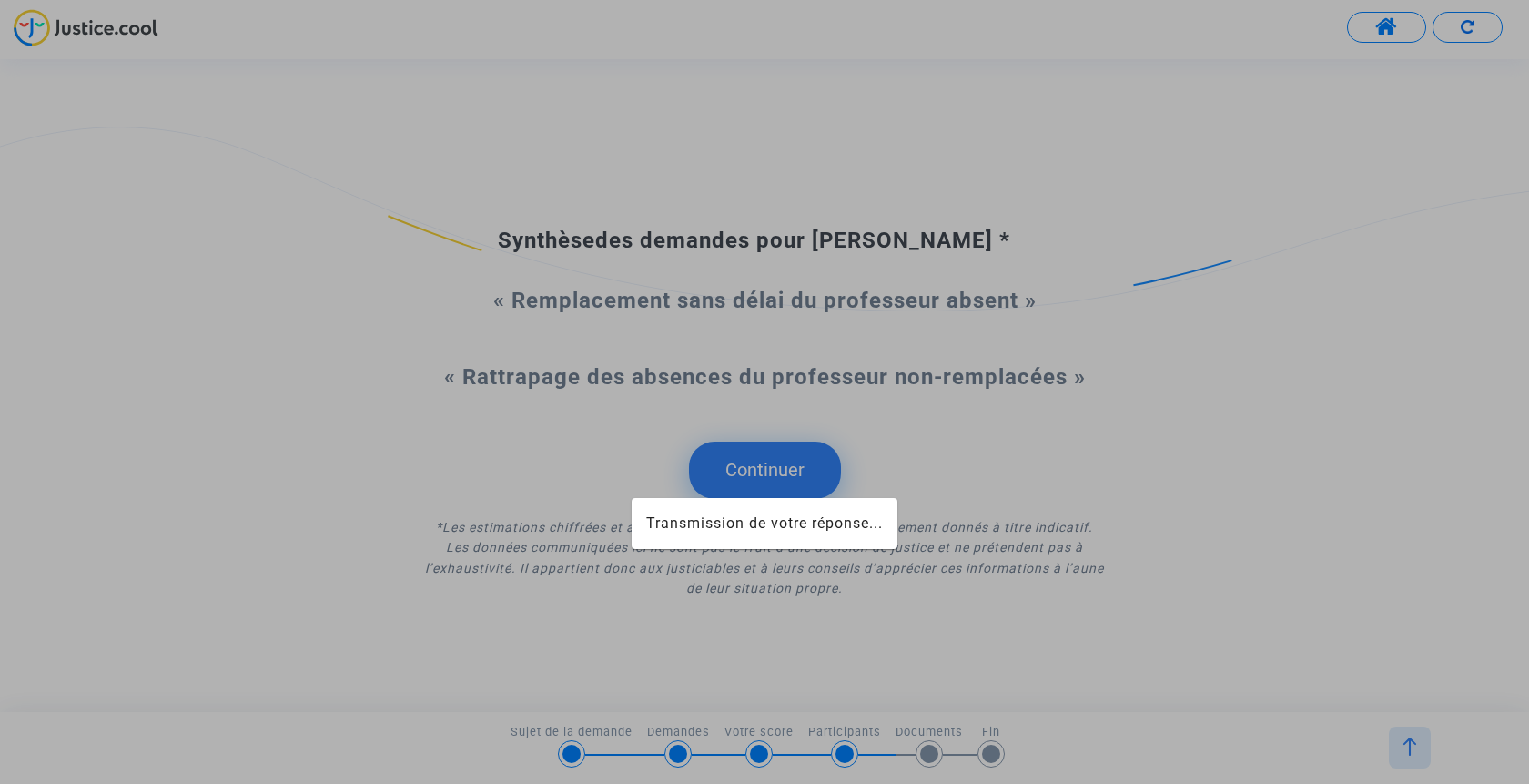
click at [762, 470] on div at bounding box center [764, 392] width 1529 height 784
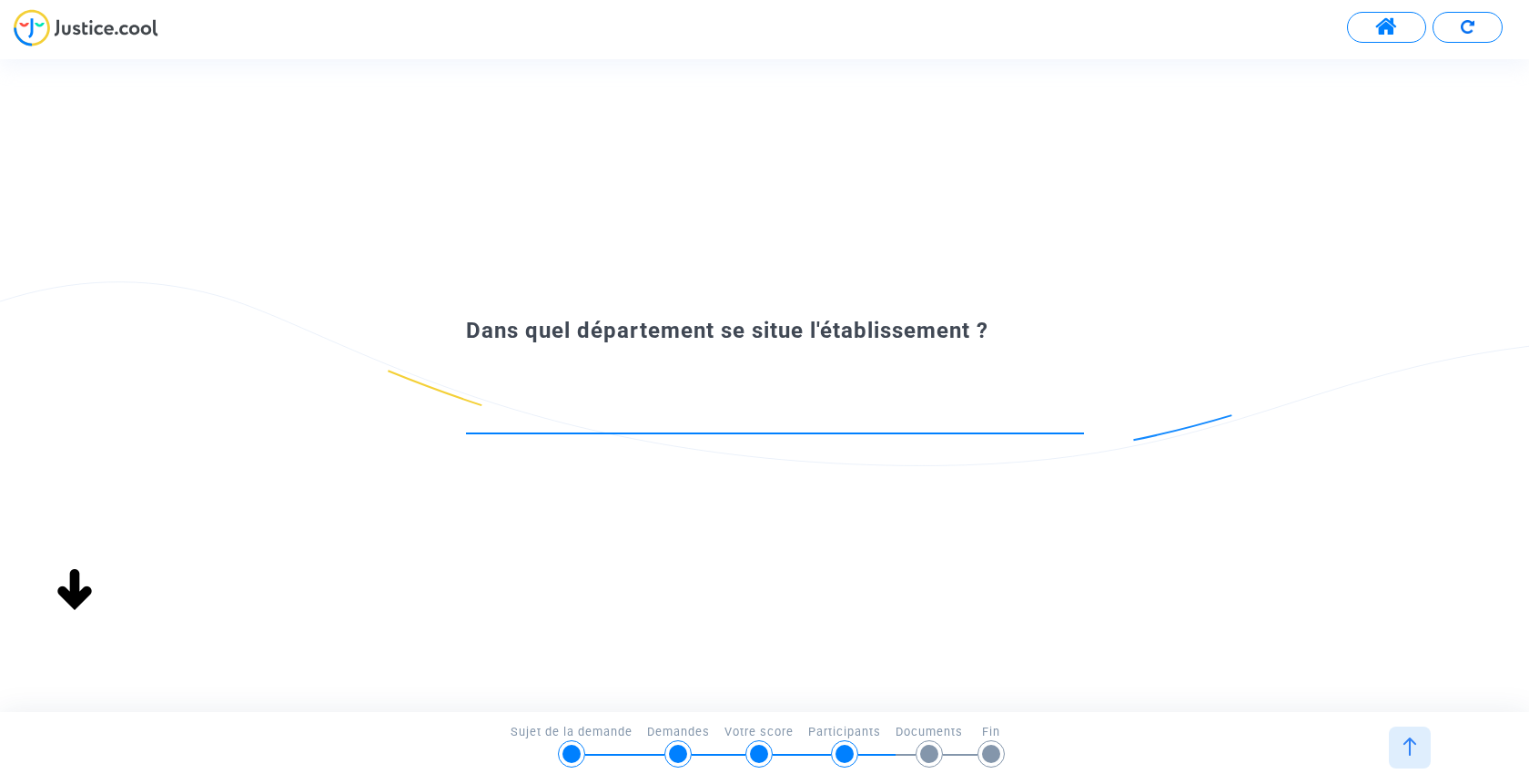
click at [687, 742] on div "Demandes" at bounding box center [685, 749] width 77 height 51
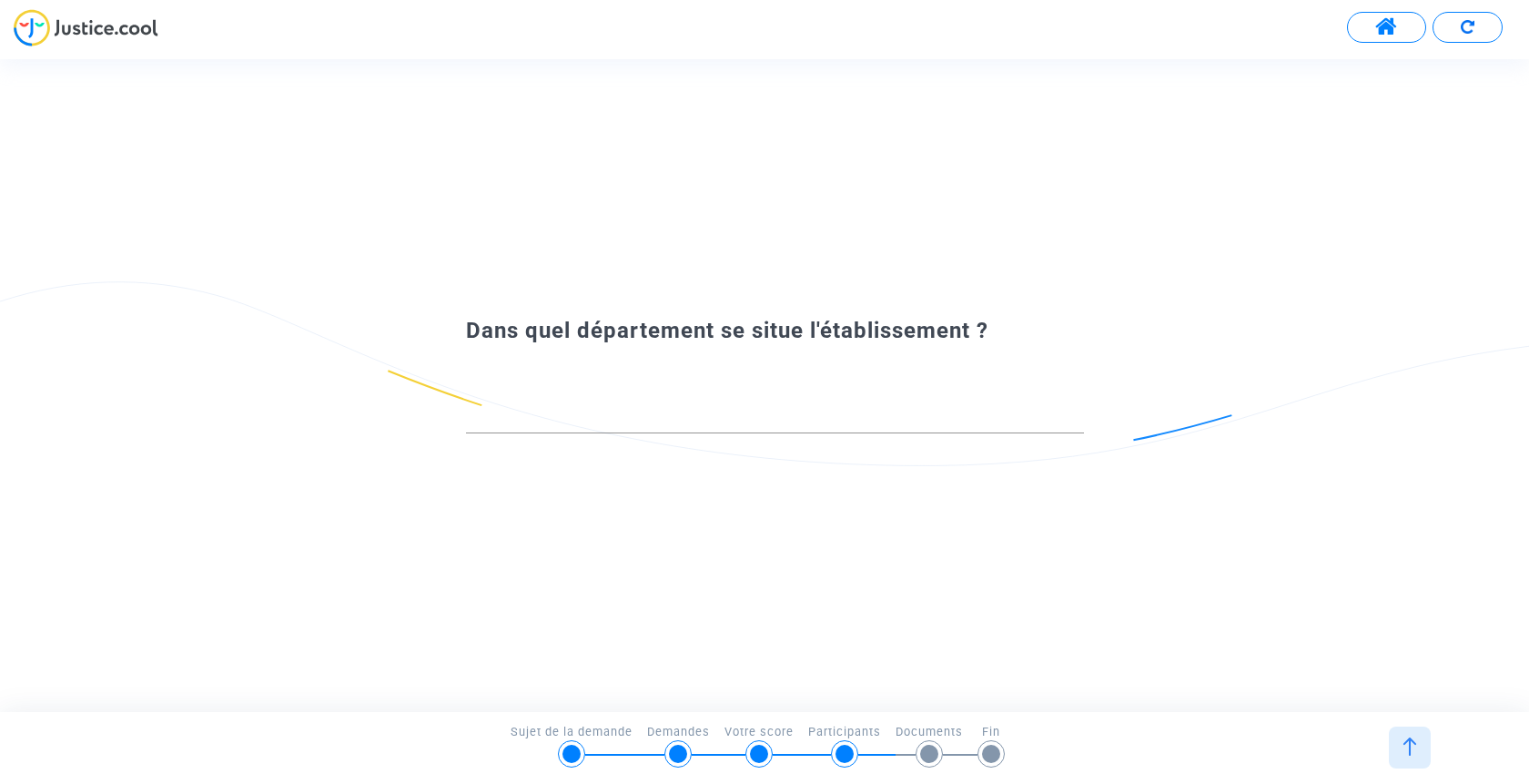
click at [782, 411] on input at bounding box center [775, 417] width 618 height 18
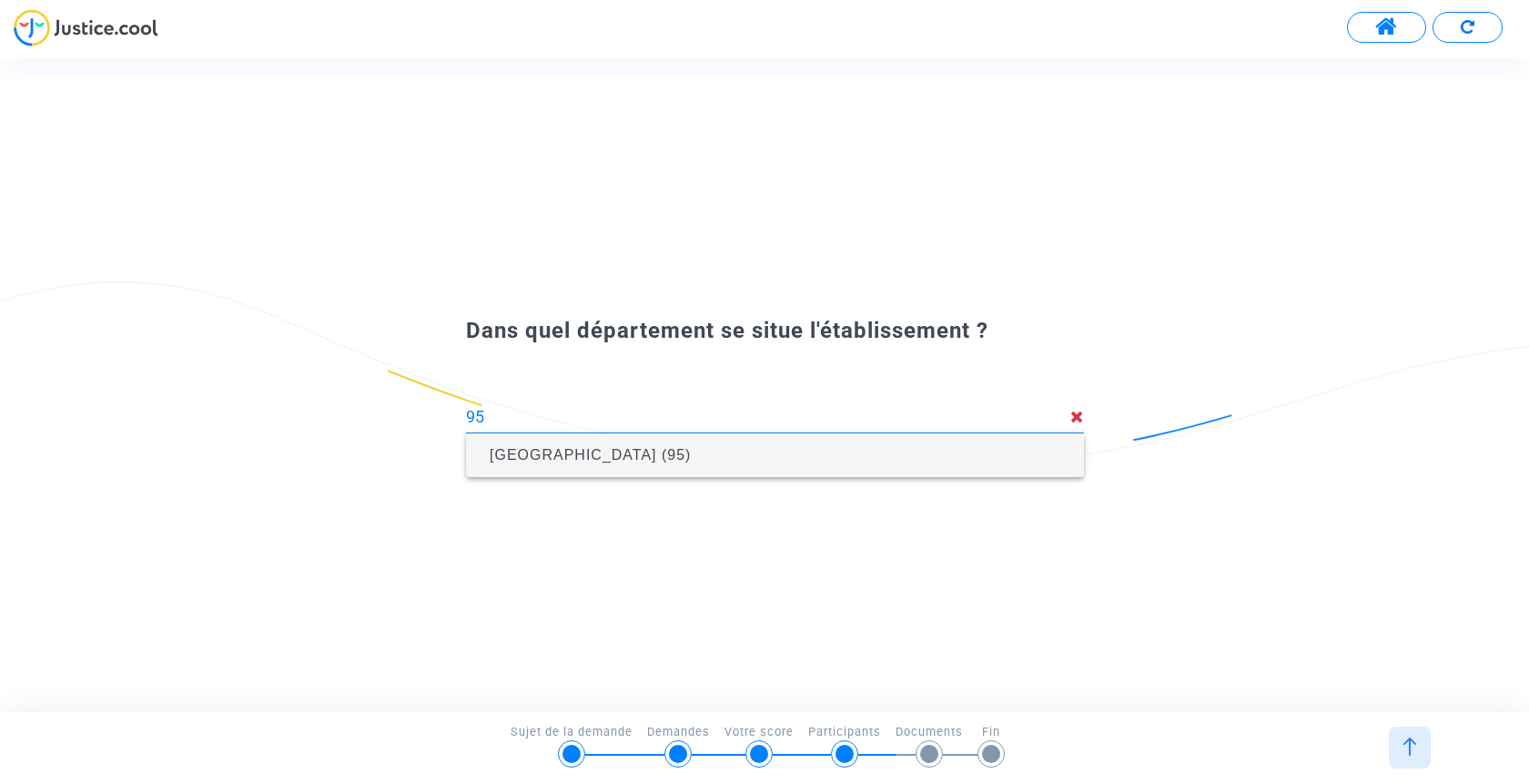
click at [519, 457] on span "Val-d'Oise (95)" at bounding box center [590, 455] width 201 height 15
type input "Val-d'Oise (95)"
click at [705, 449] on span "Collège François Mauriac, Louvres (095)" at bounding box center [749, 455] width 519 height 15
type input "Collège François Mauriac, Louvres (095)"
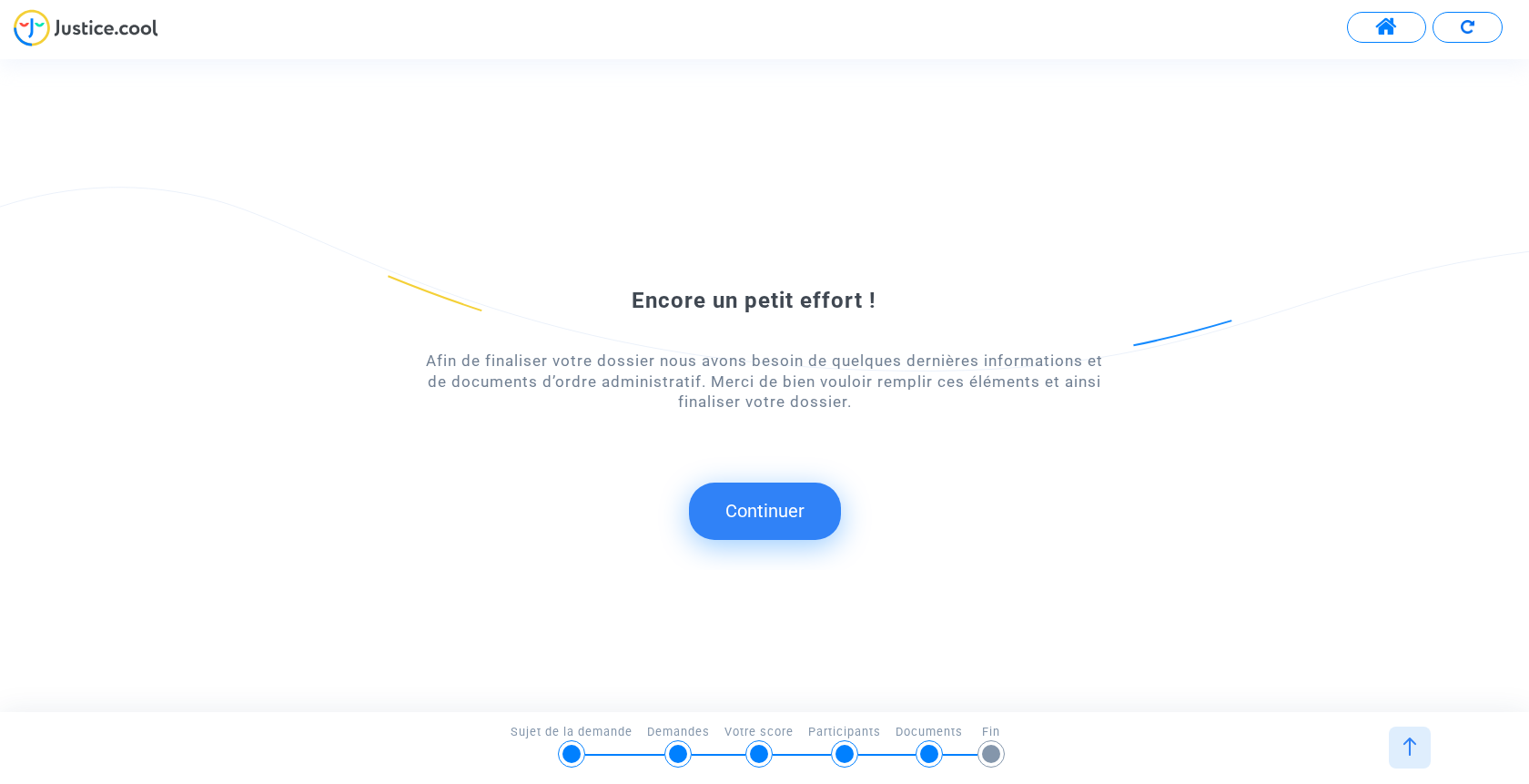
click at [751, 514] on button "Continuer" at bounding box center [765, 510] width 152 height 56
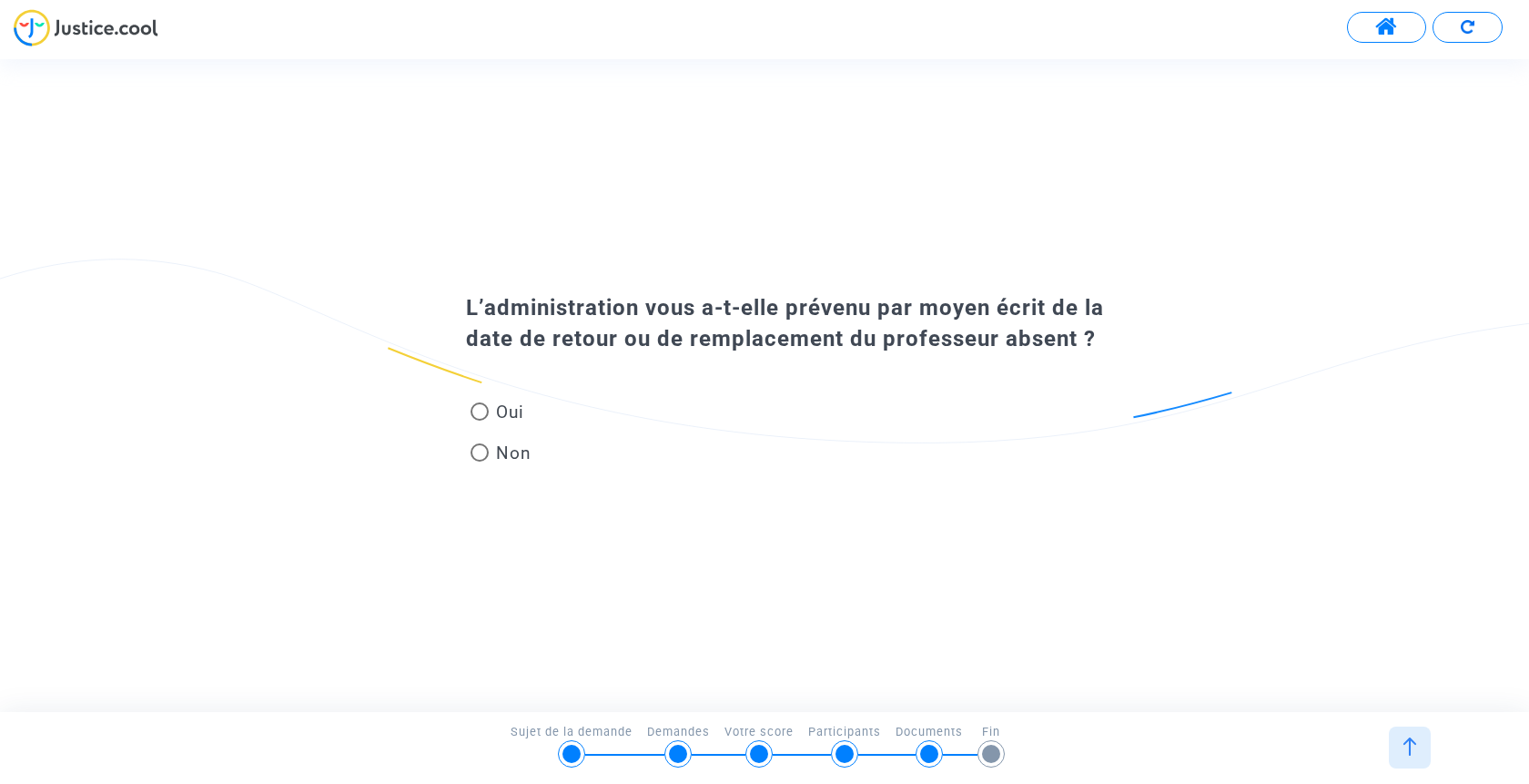
click at [478, 455] on span at bounding box center [480, 452] width 18 height 18
click at [479, 461] on input "Non" at bounding box center [479, 461] width 1 height 1
radio input "true"
click at [481, 451] on span at bounding box center [480, 452] width 18 height 18
click at [480, 461] on input "Non" at bounding box center [479, 461] width 1 height 1
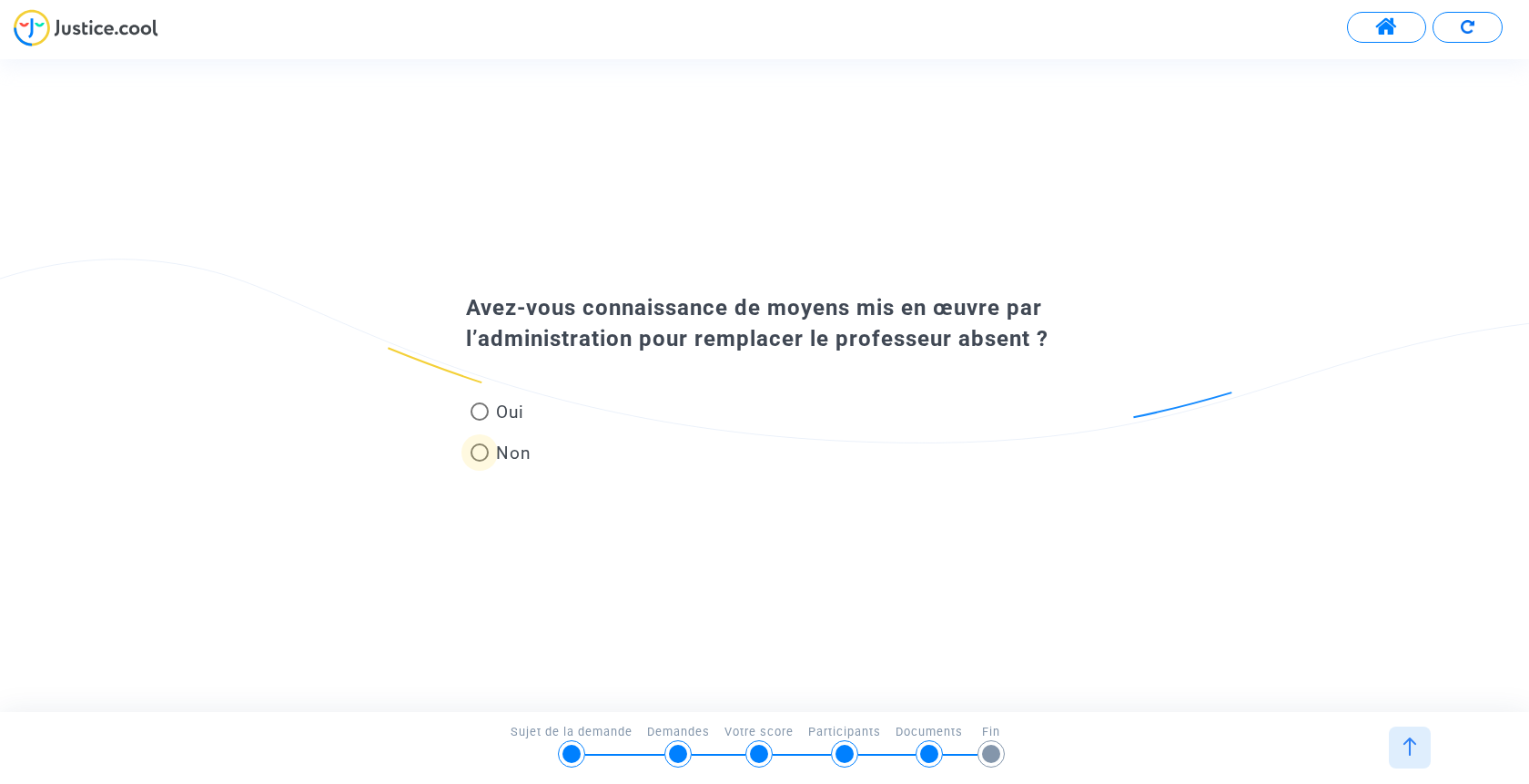
radio input "true"
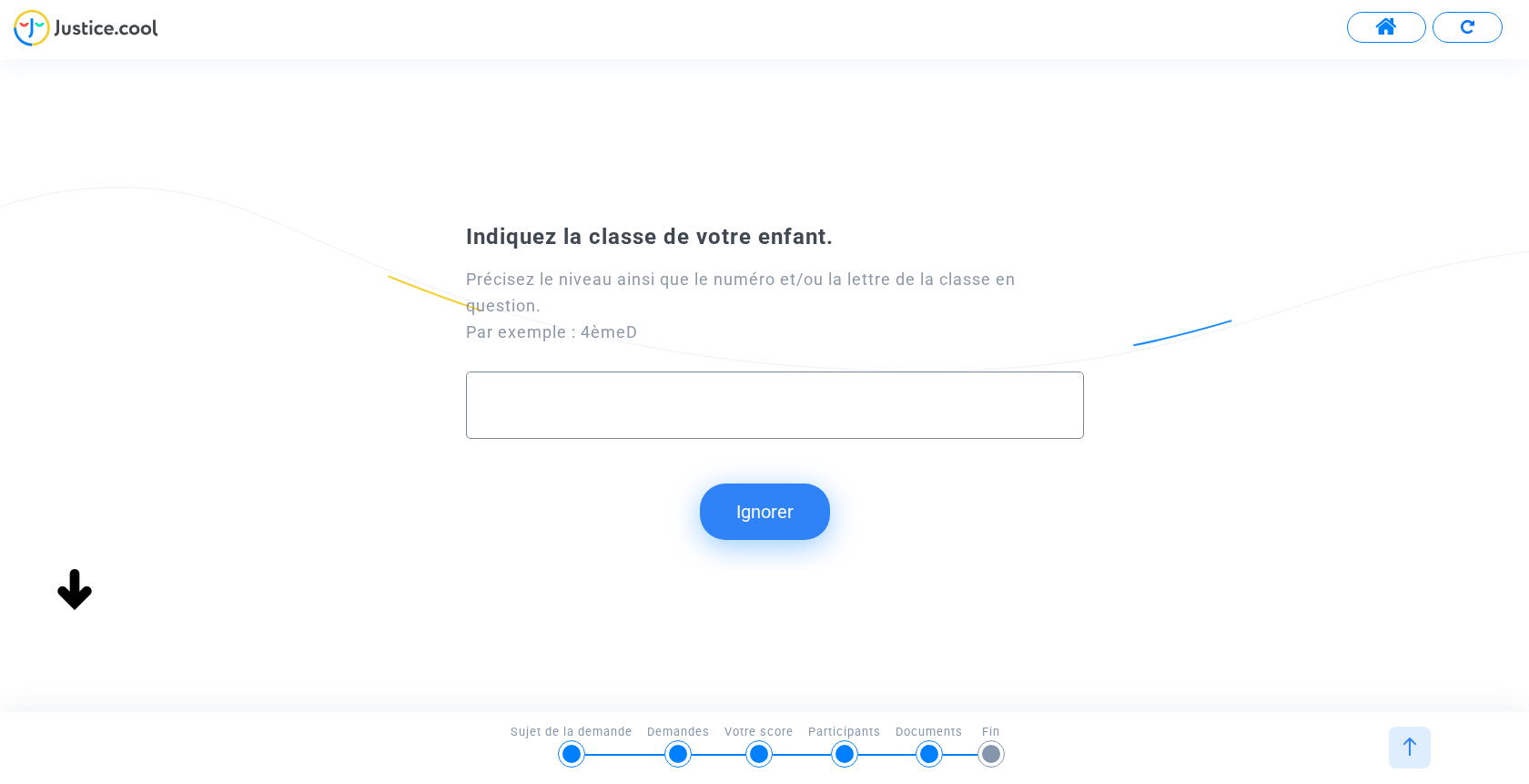
click at [672, 432] on div at bounding box center [775, 404] width 618 height 68
type input "6E"
click at [788, 510] on button "Continuer" at bounding box center [765, 511] width 152 height 56
click at [761, 508] on button "Continuer" at bounding box center [765, 511] width 152 height 56
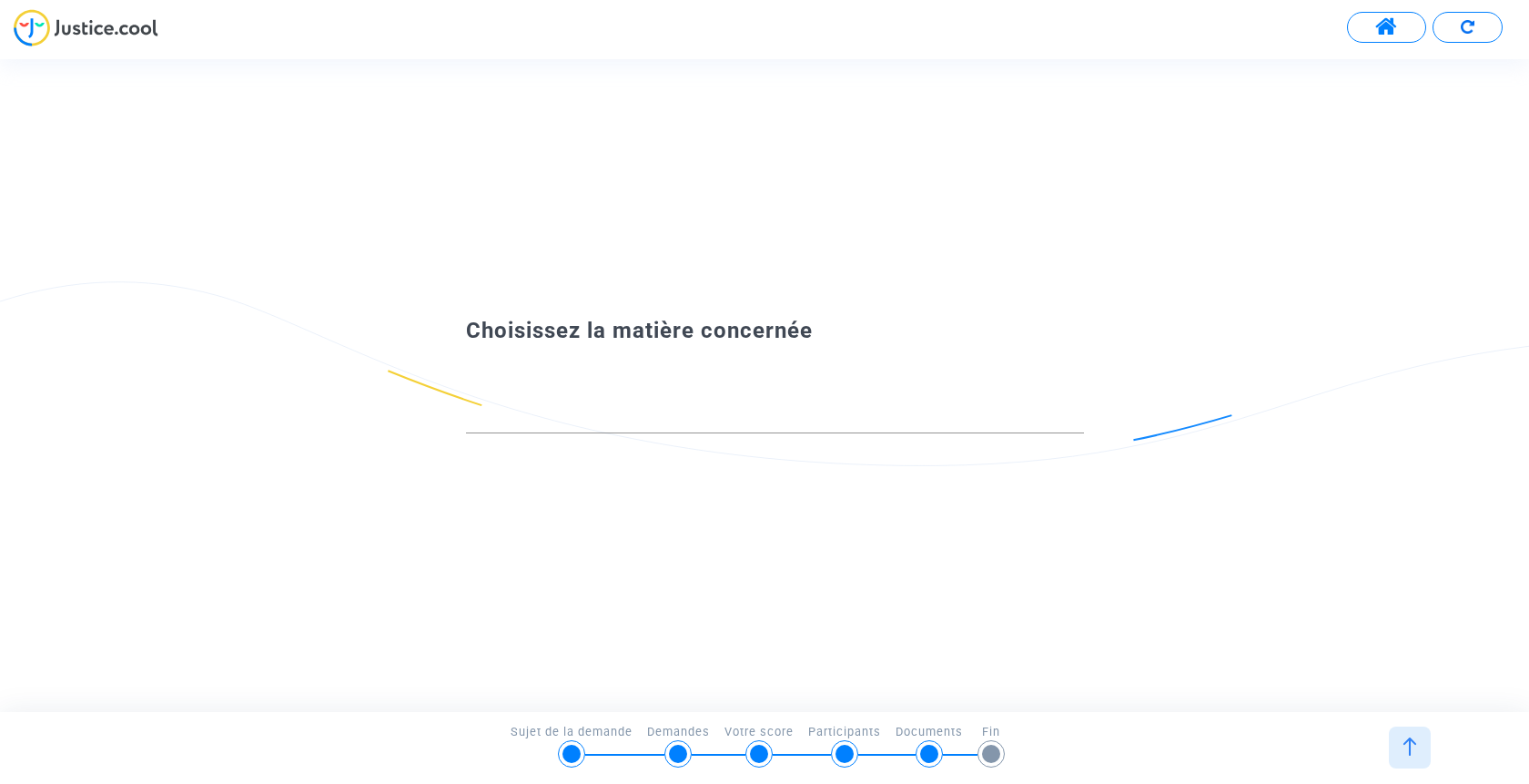
click at [672, 410] on input at bounding box center [775, 417] width 618 height 18
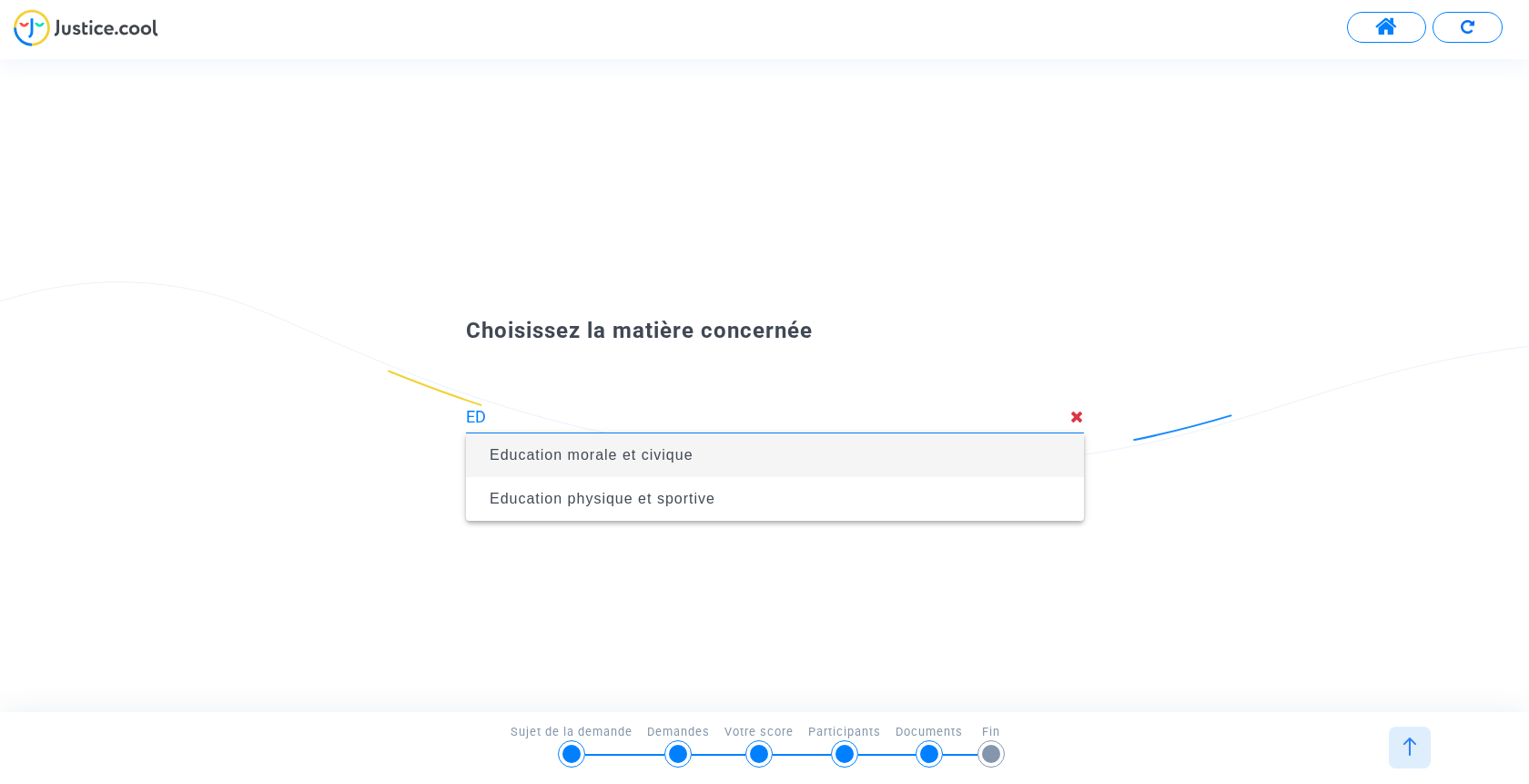
type input "E"
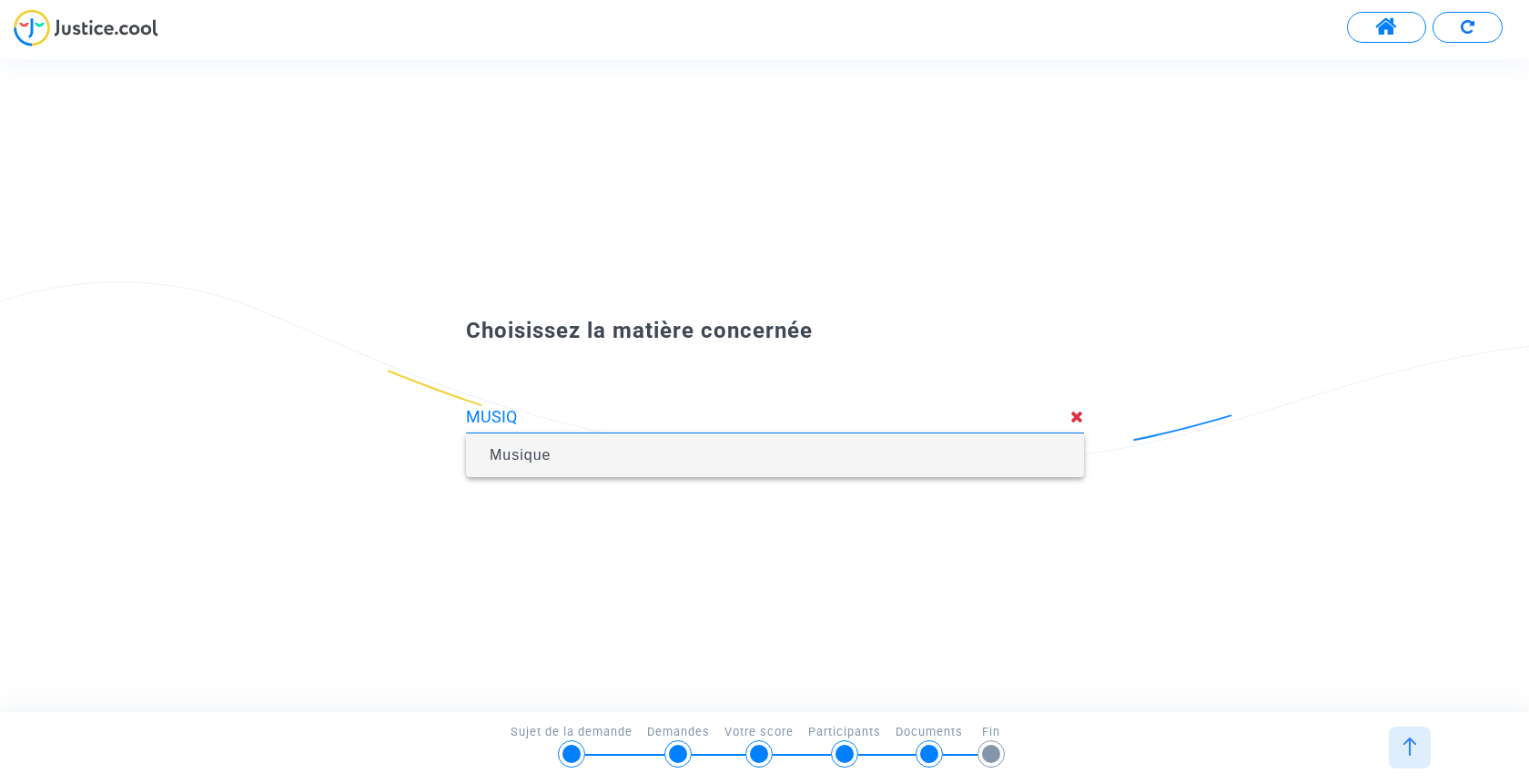
click at [519, 453] on span "Musique" at bounding box center [520, 455] width 61 height 15
type input "Musique"
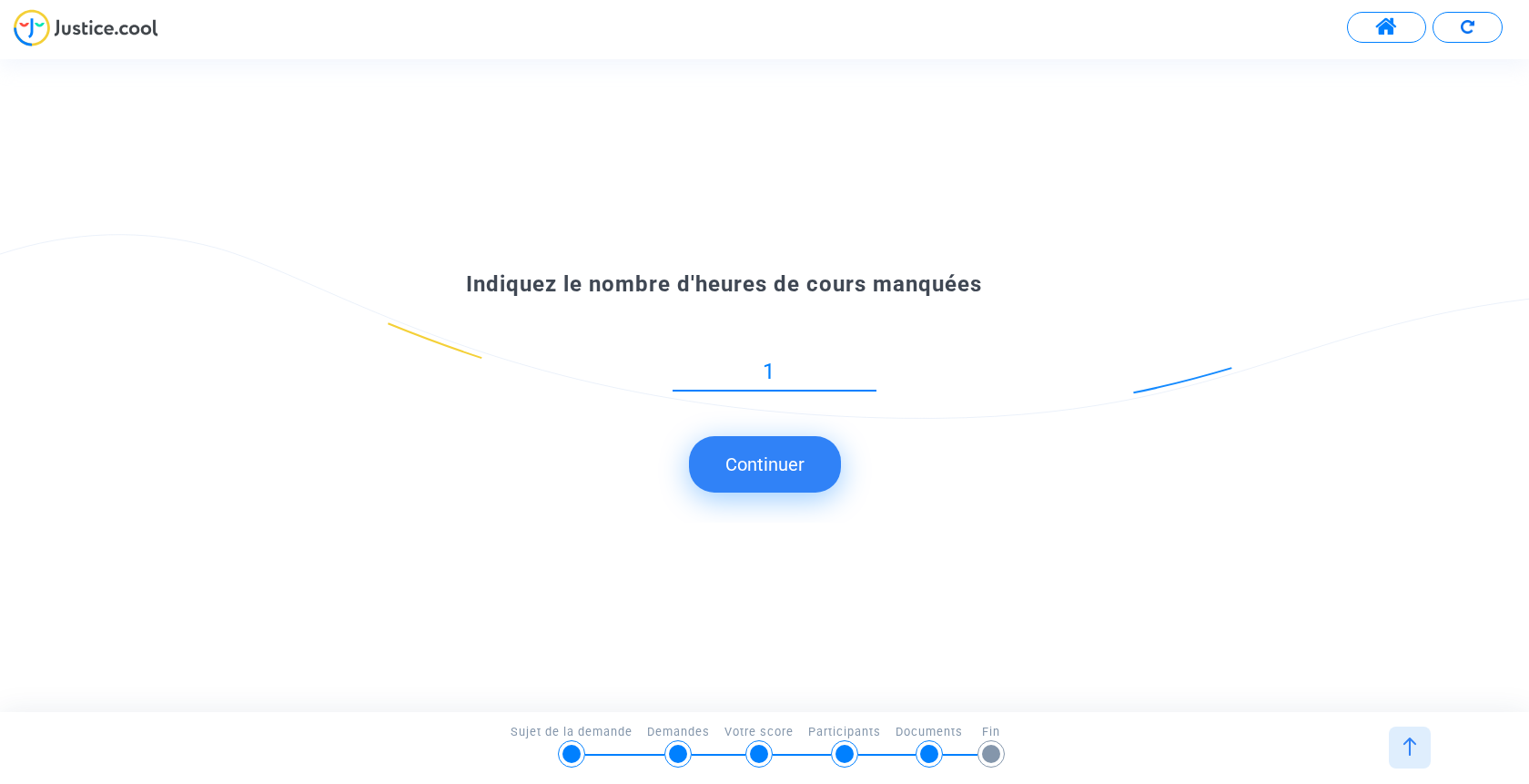
click at [870, 384] on input "1" at bounding box center [774, 372] width 204 height 25
click at [872, 364] on input "2" at bounding box center [774, 372] width 204 height 25
click at [872, 364] on input "3" at bounding box center [774, 372] width 204 height 25
click at [872, 364] on input "4" at bounding box center [774, 372] width 204 height 25
type input "5"
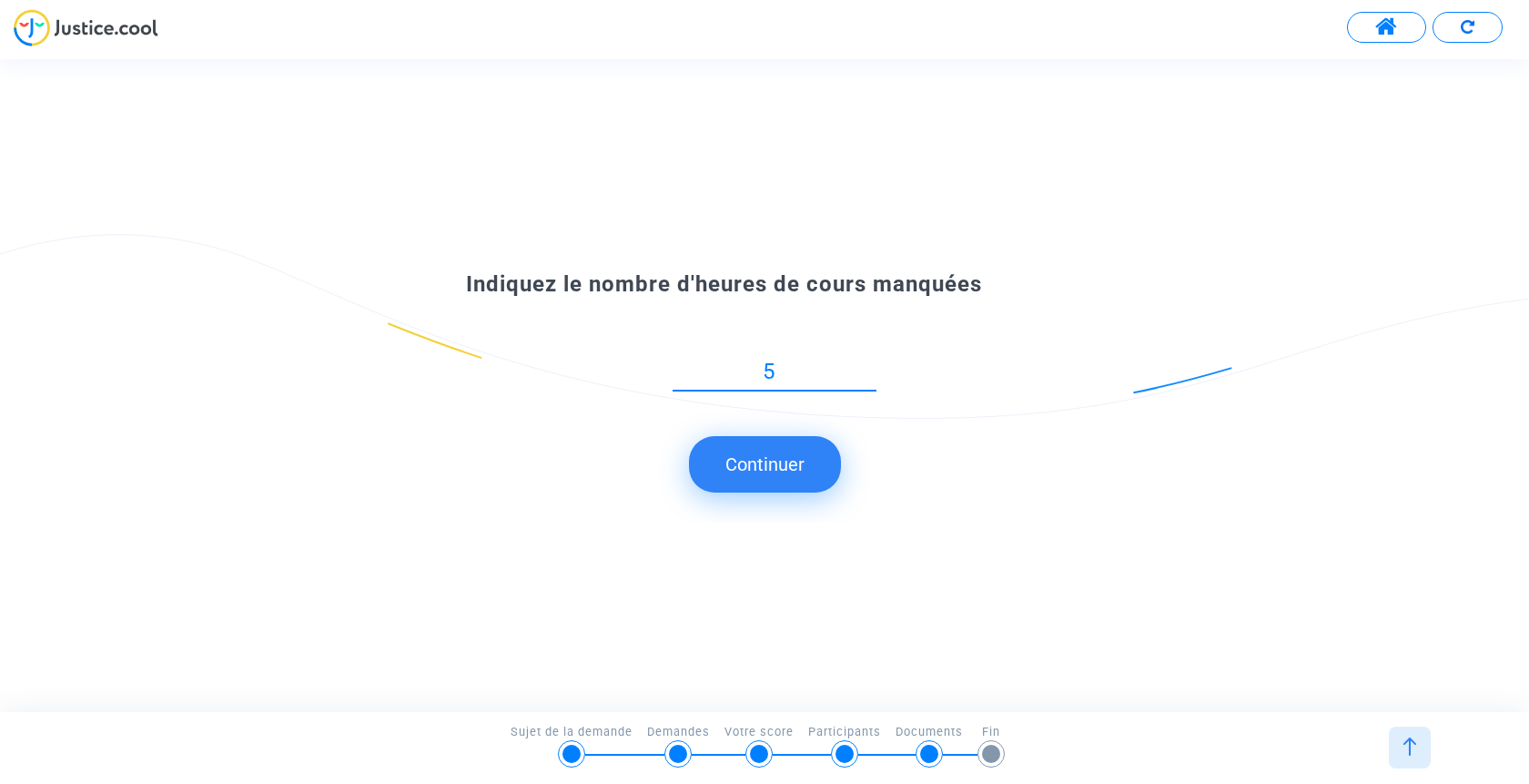
click at [872, 364] on input "5" at bounding box center [774, 372] width 204 height 25
click at [793, 472] on button "Continuer" at bounding box center [765, 463] width 152 height 56
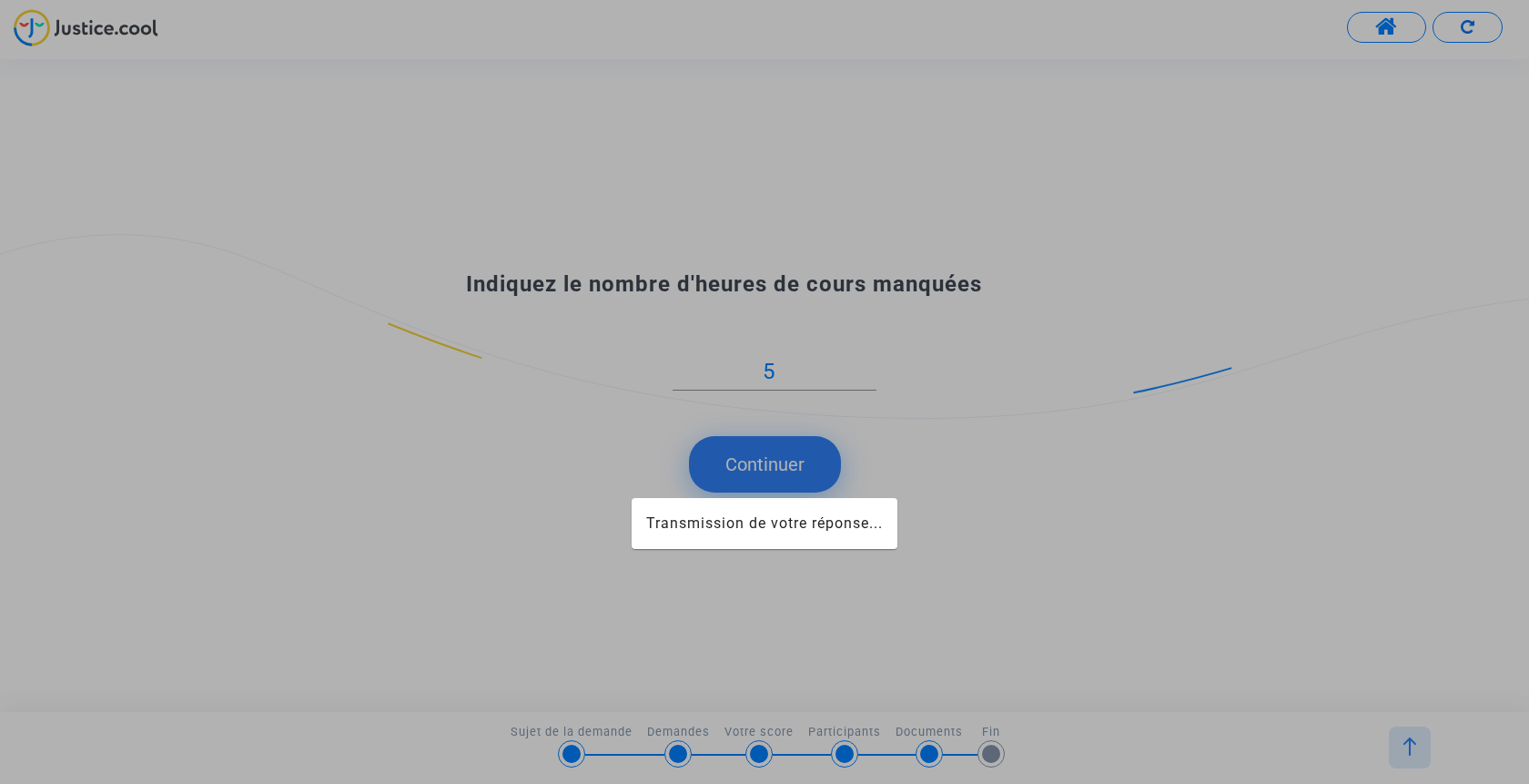
click at [109, 105] on app-form "Transmission de votre réponse... Continuer Ignorer Continuer Continuer Continue…" at bounding box center [109, 105] width 0 height 0
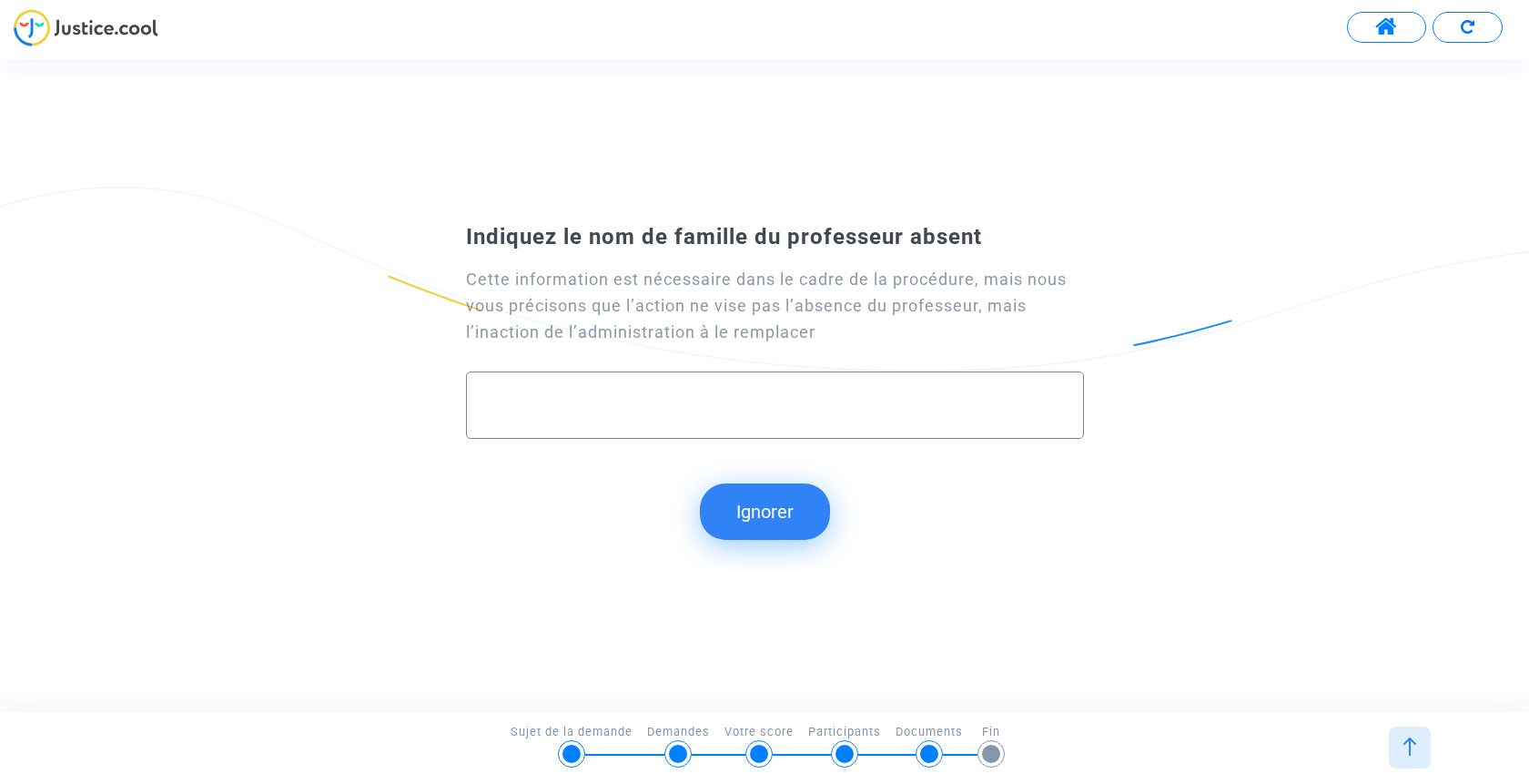
click at [765, 433] on div at bounding box center [775, 404] width 618 height 68
type input "p"
type input "Pas de professeur affecté"
click at [797, 520] on button "Continuer" at bounding box center [765, 511] width 152 height 56
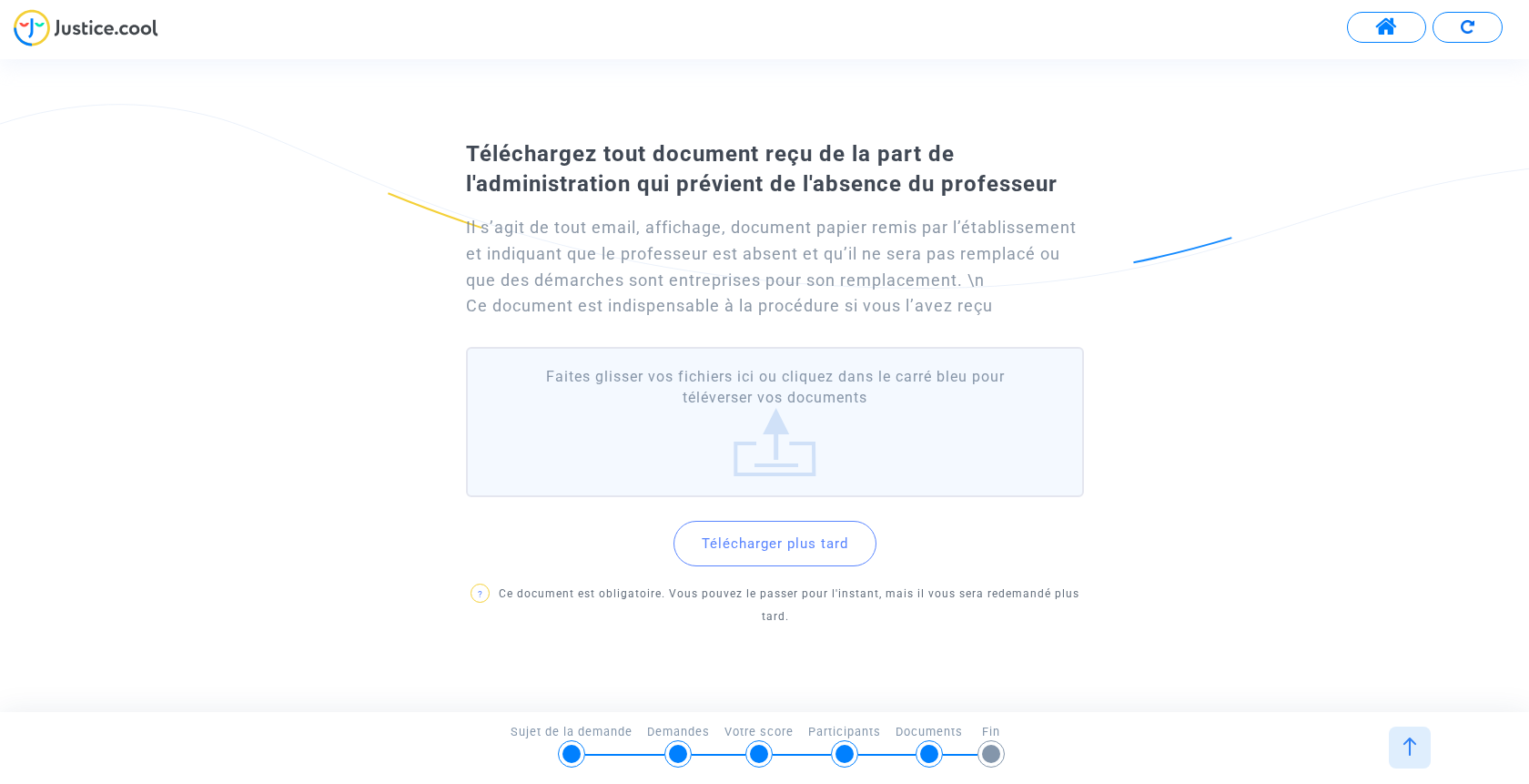
click at [808, 562] on button "Télécharger plus tard" at bounding box center [774, 543] width 203 height 46
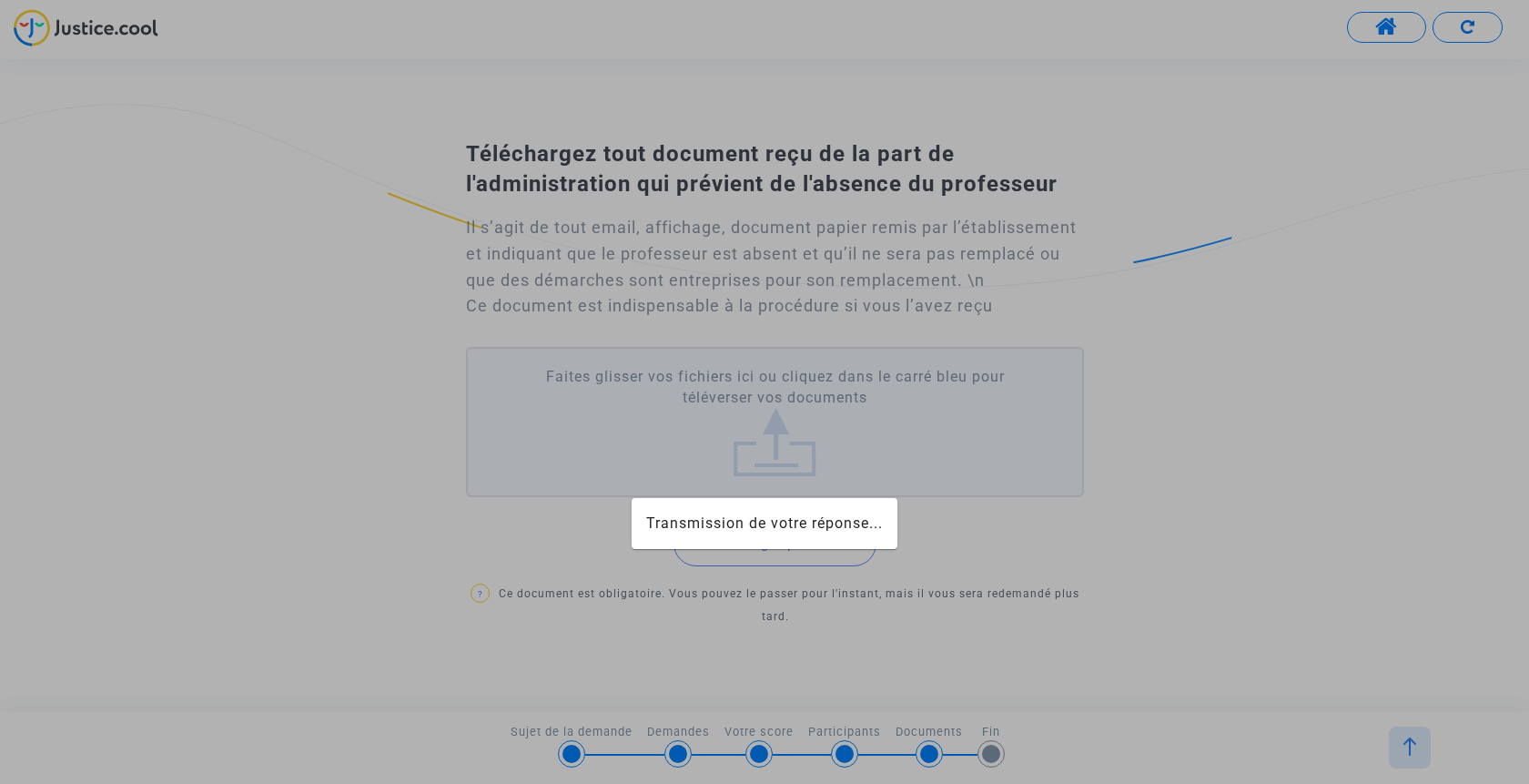
click at [804, 538] on mat-card "Transmission de votre réponse..." at bounding box center [764, 523] width 265 height 51
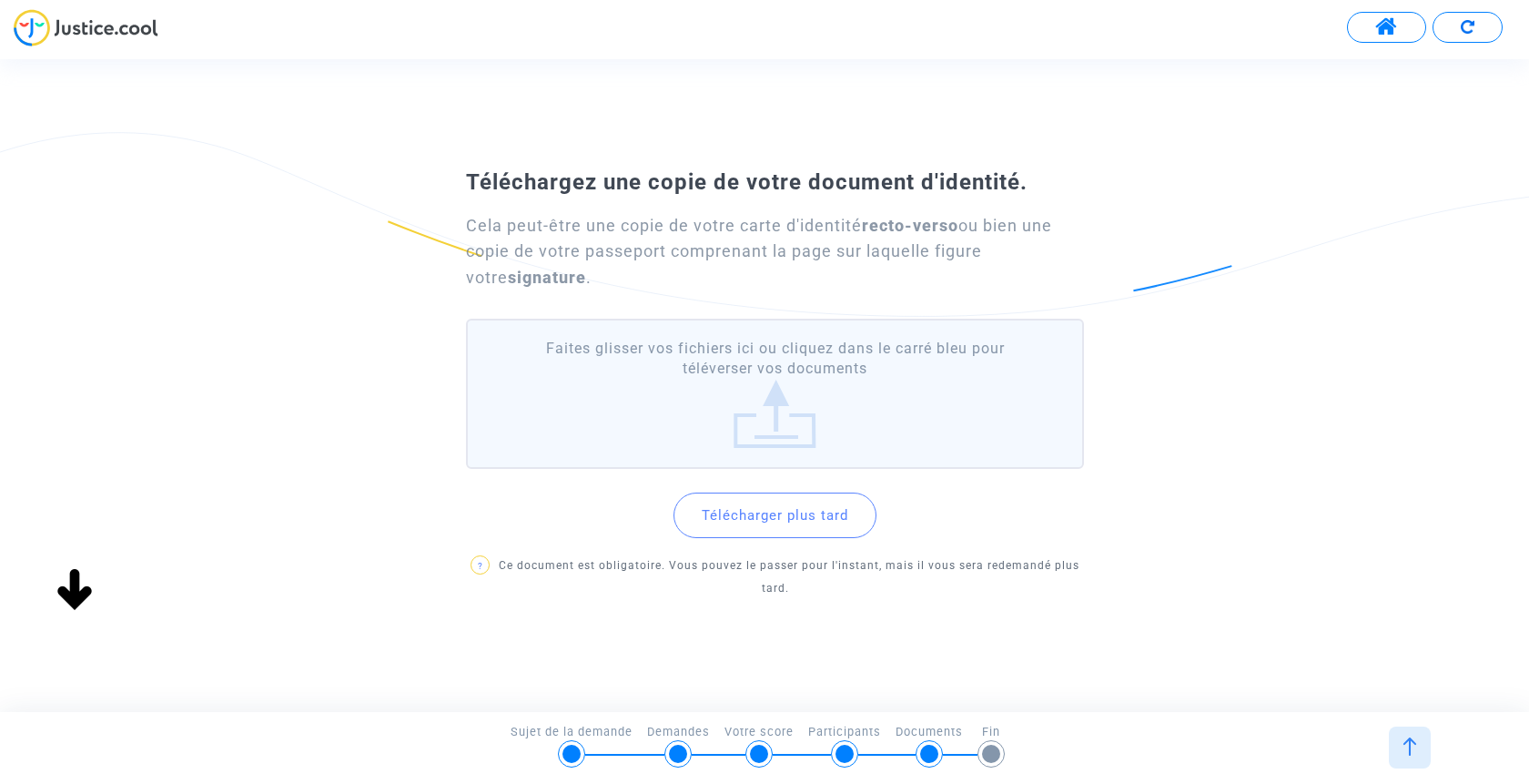
click at [774, 535] on button "Télécharger plus tard" at bounding box center [774, 516] width 203 height 46
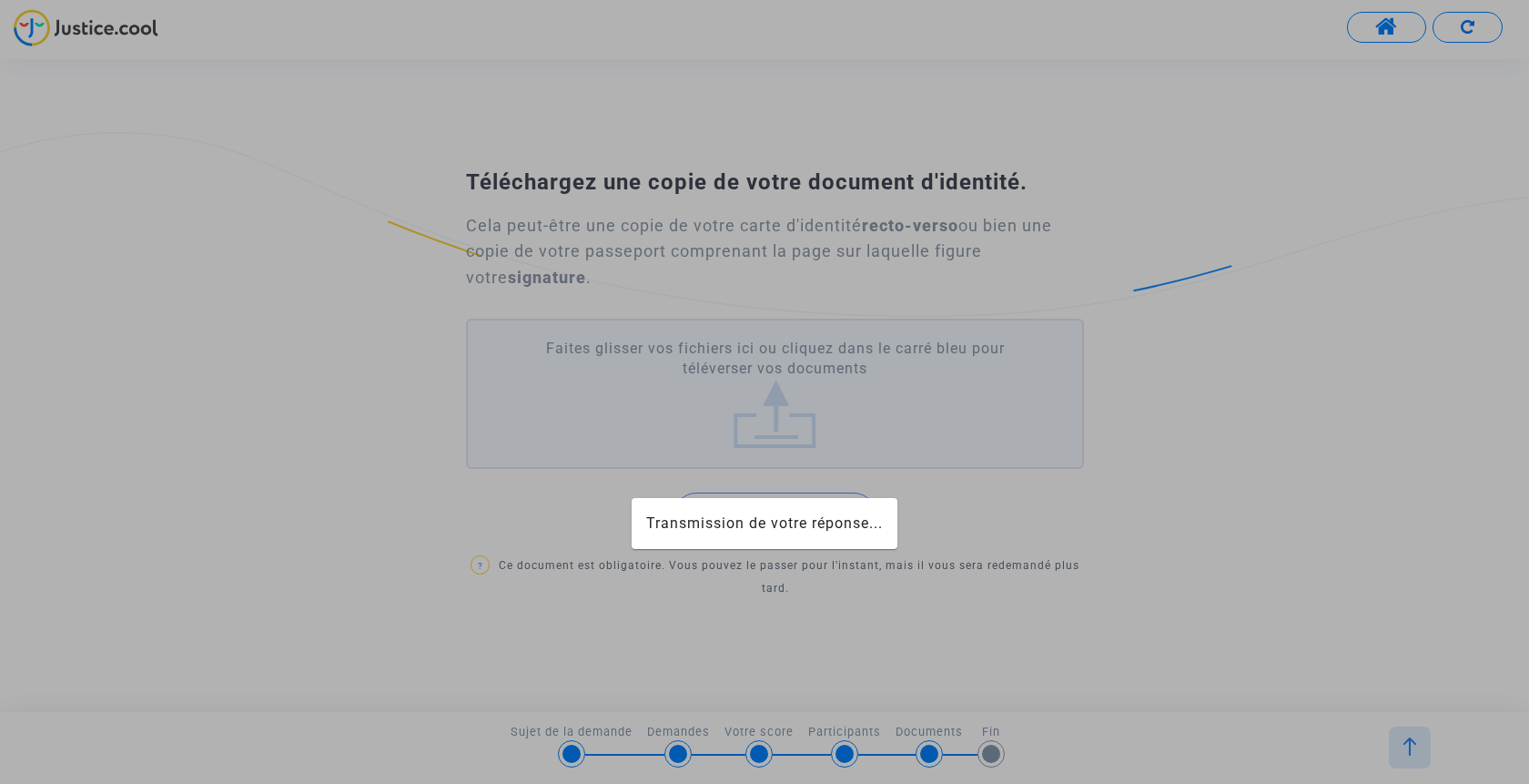
click at [766, 517] on span "Transmission de votre réponse..." at bounding box center [764, 523] width 237 height 17
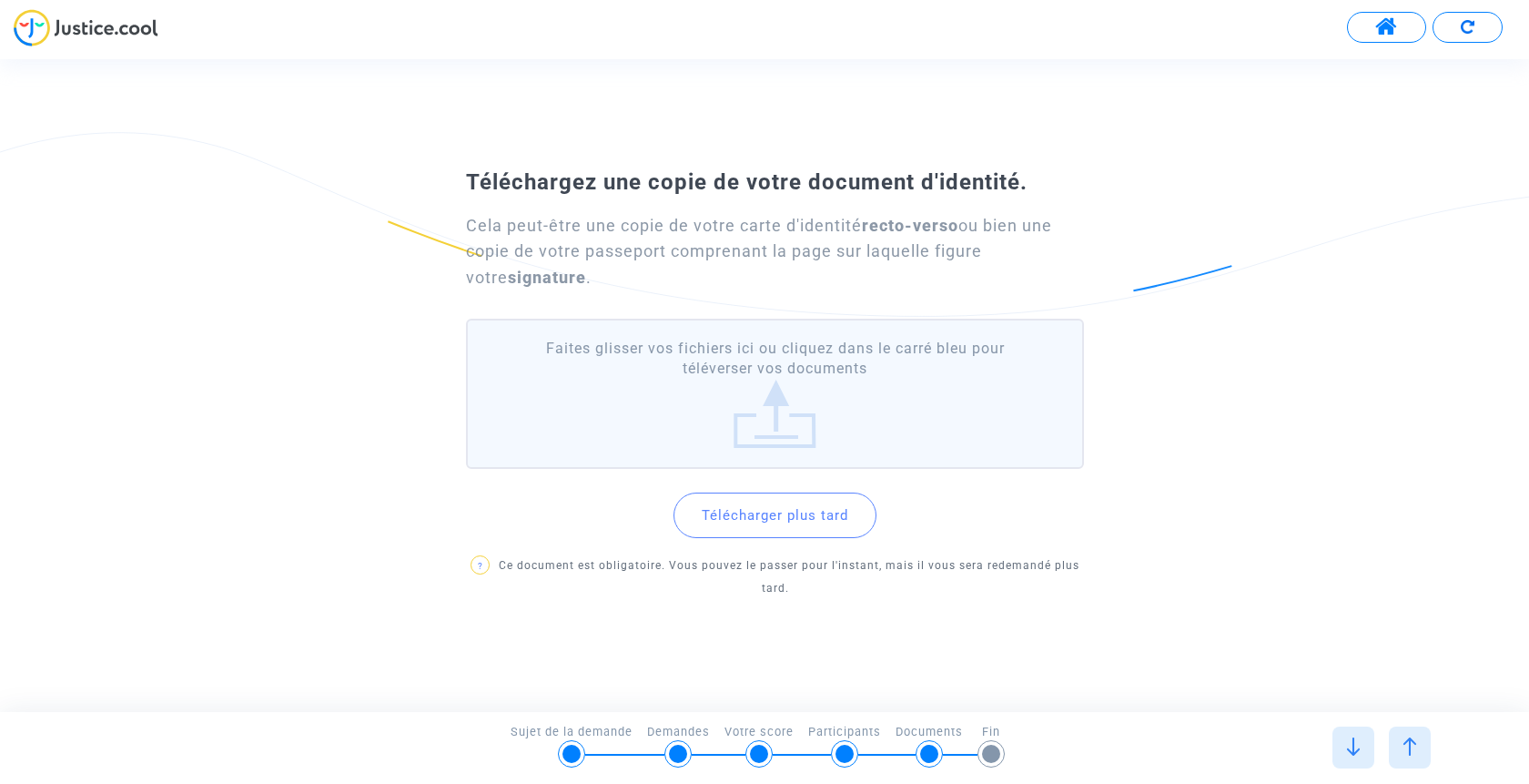
click at [767, 523] on button "Télécharger plus tard" at bounding box center [774, 516] width 203 height 46
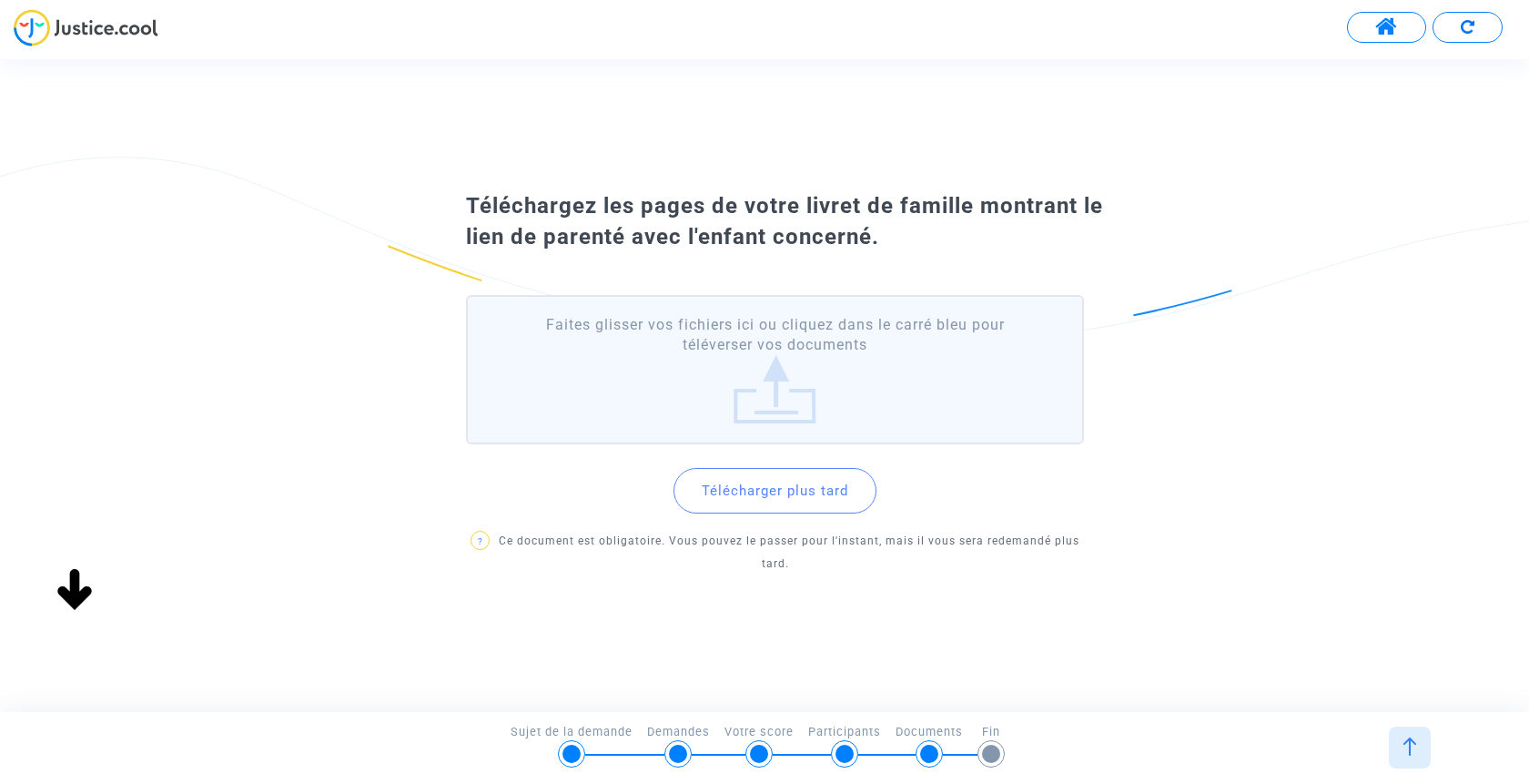
click at [765, 507] on button "Télécharger plus tard" at bounding box center [774, 491] width 203 height 46
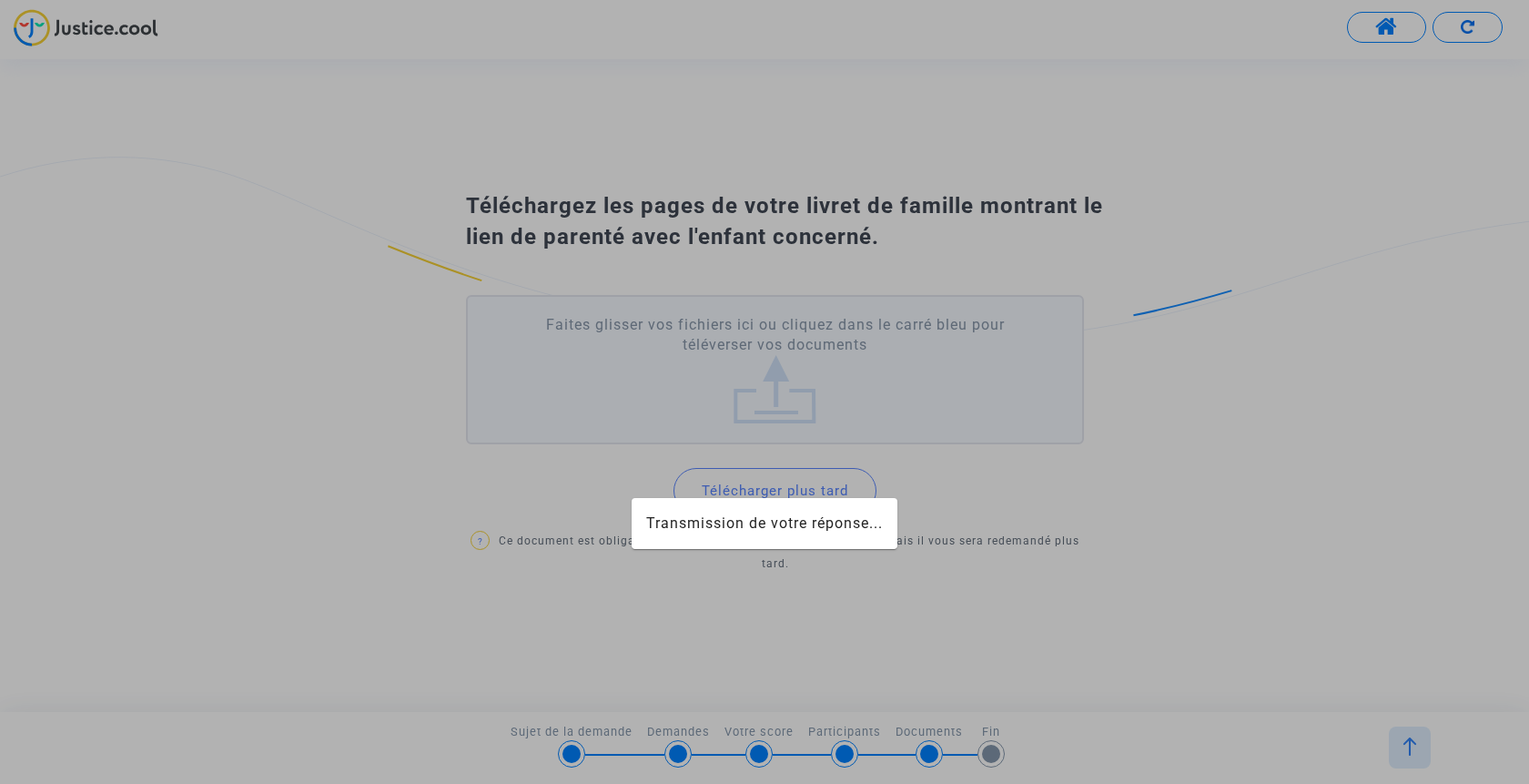
click at [757, 494] on div at bounding box center [764, 392] width 1529 height 784
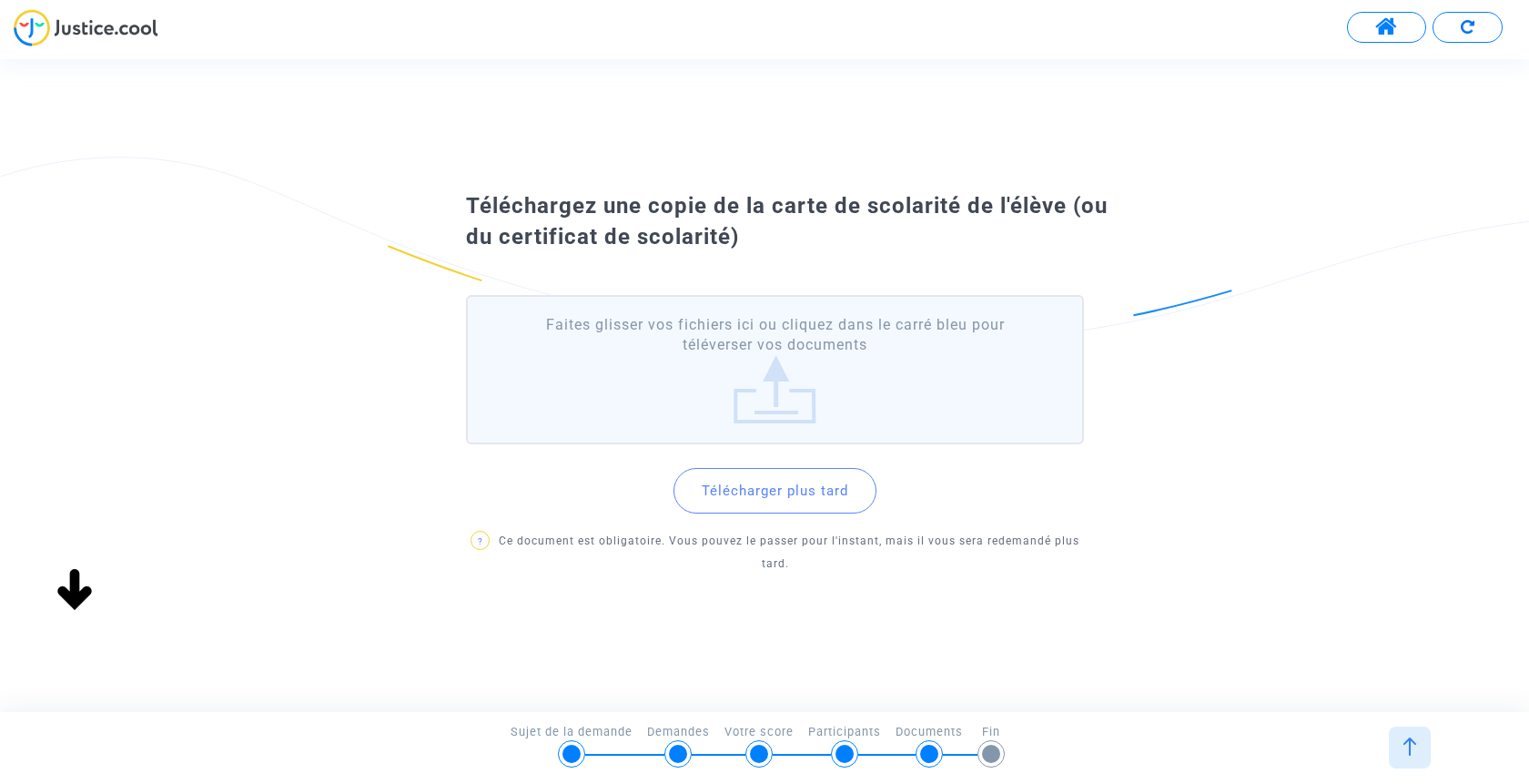
click at [757, 494] on button "Télécharger plus tard" at bounding box center [774, 491] width 203 height 46
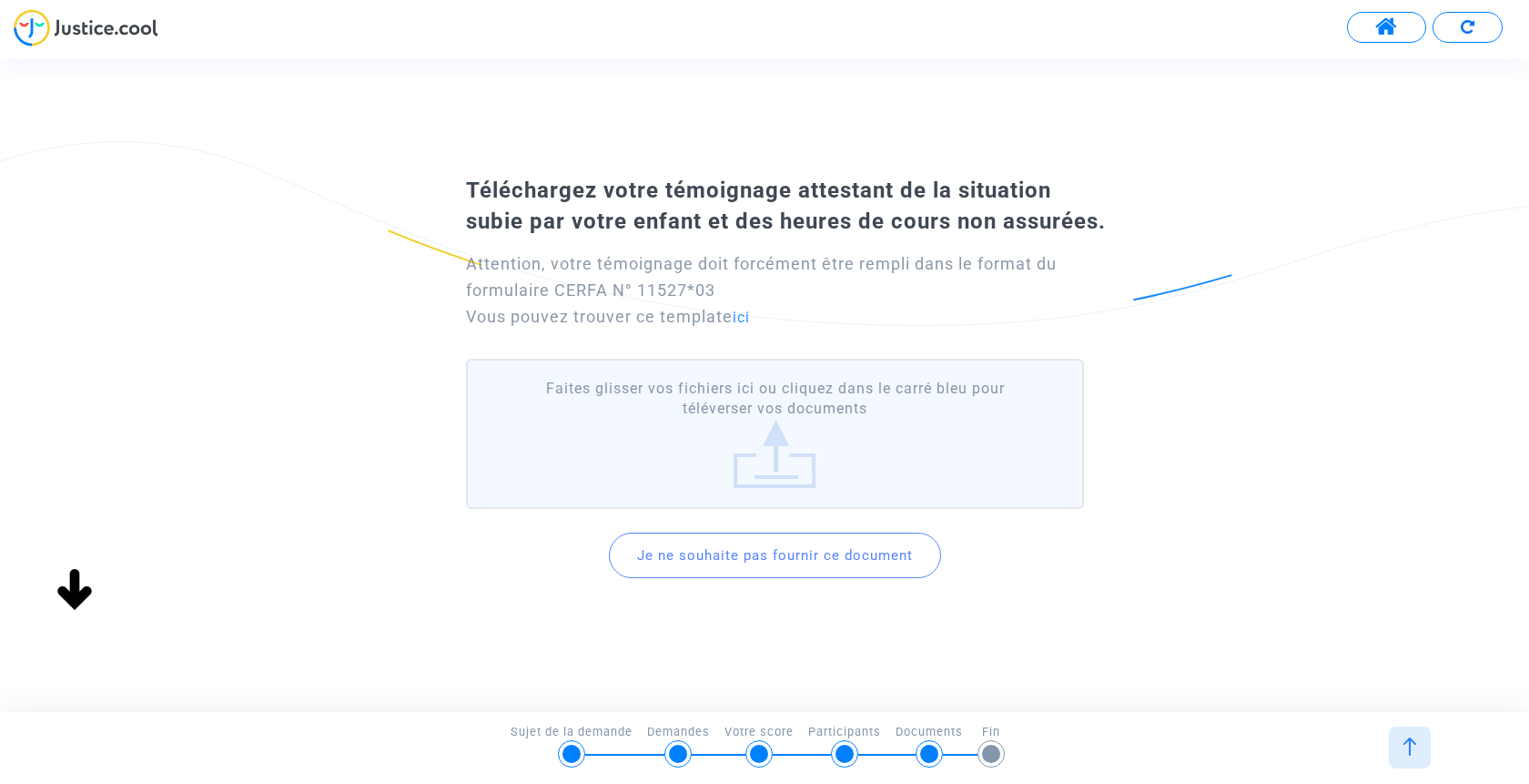
click at [757, 561] on button "Je ne souhaite pas fournir ce document" at bounding box center [774, 556] width 332 height 46
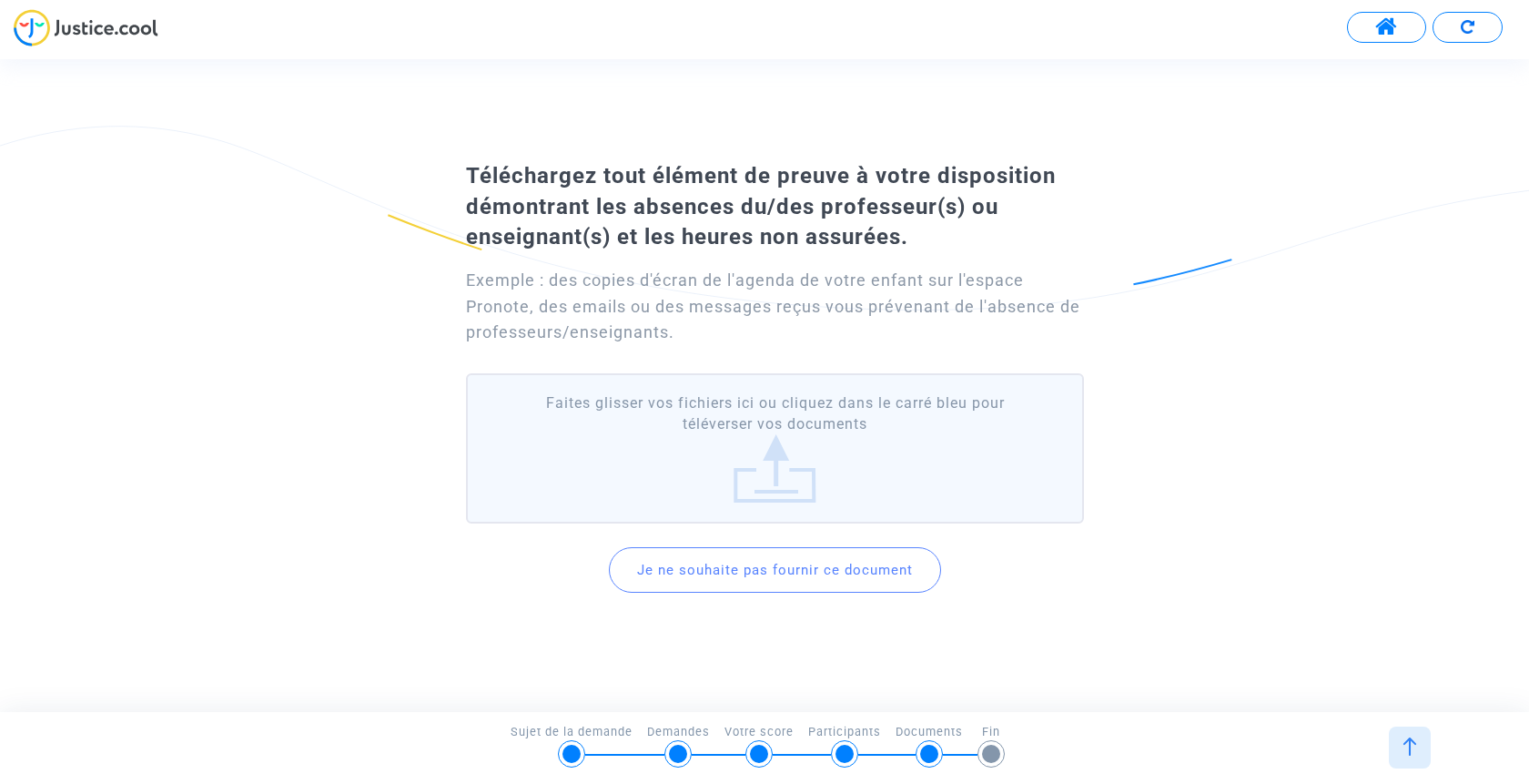
click at [757, 559] on button "Je ne souhaite pas fournir ce document" at bounding box center [774, 570] width 332 height 46
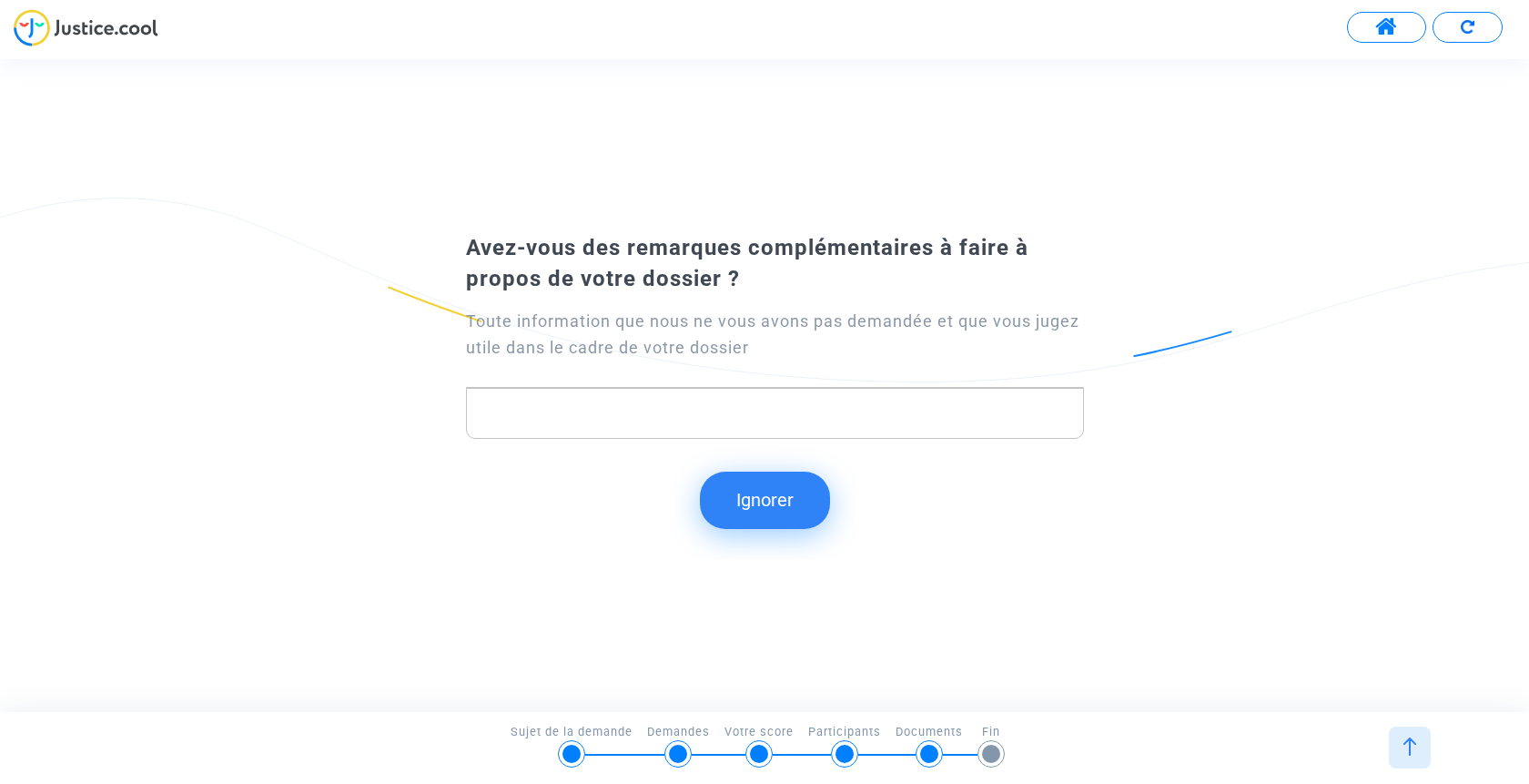
click at [765, 510] on button "Ignorer" at bounding box center [765, 500] width 130 height 56
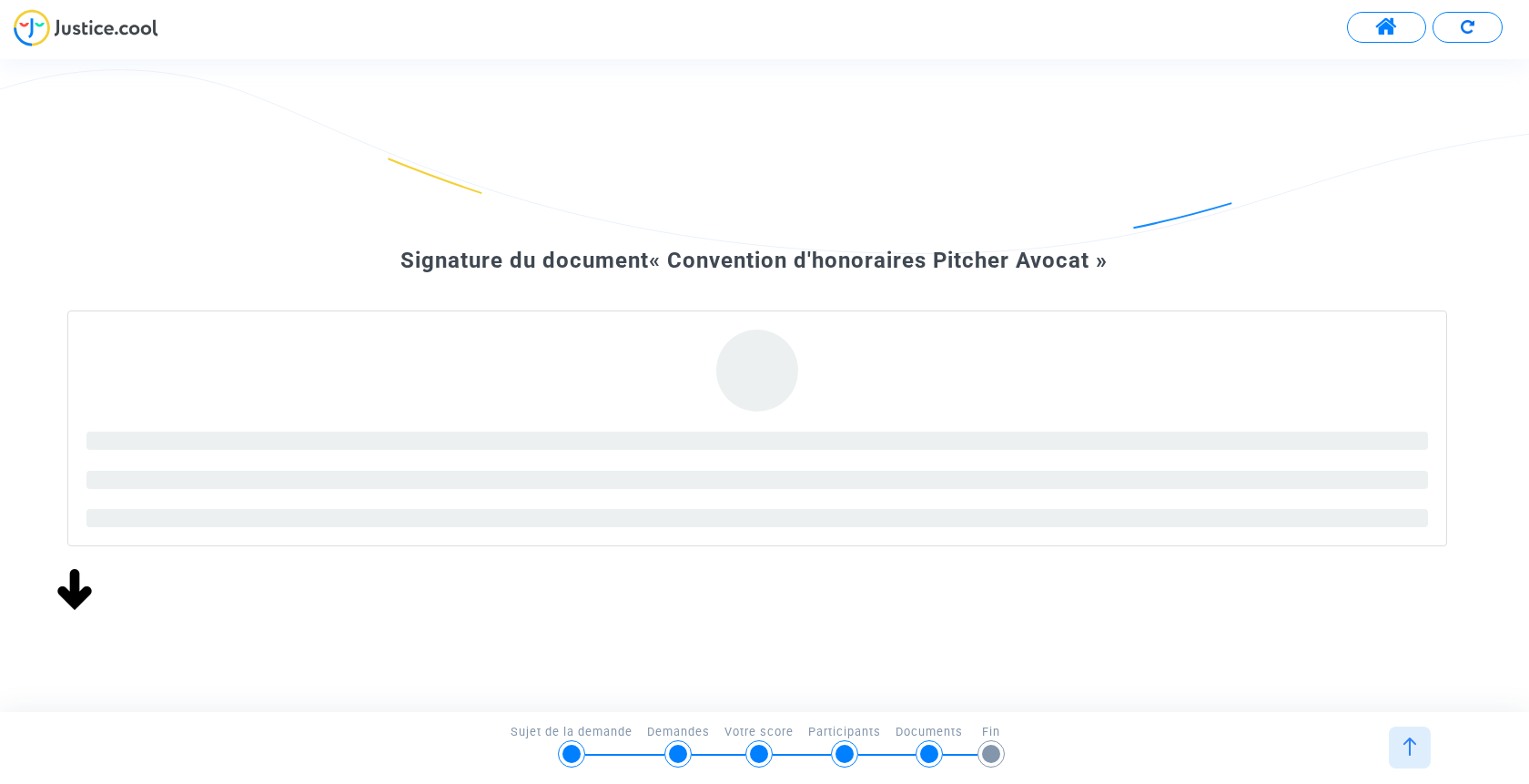
click at [570, 738] on div "Sujet de la demande" at bounding box center [572, 732] width 122 height 17
